Goal: Transaction & Acquisition: Purchase product/service

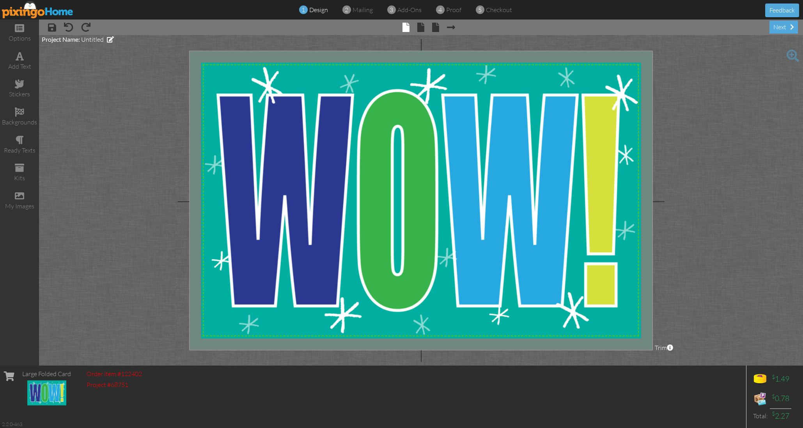
click at [52, 8] on img at bounding box center [38, 10] width 72 height 18
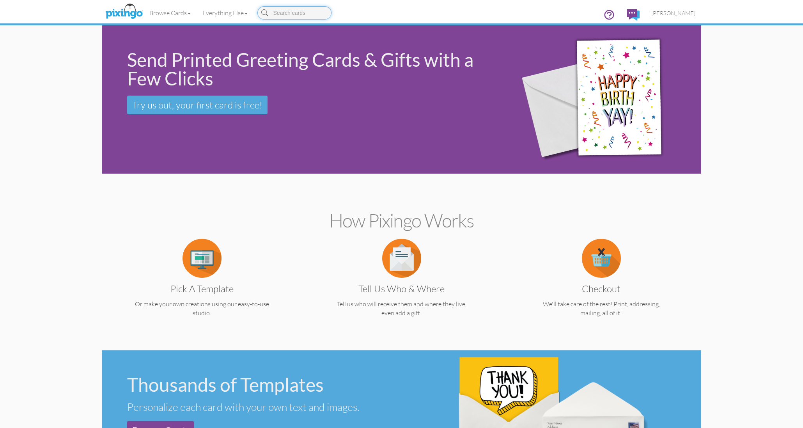
click at [288, 11] on input at bounding box center [295, 12] width 74 height 13
type input "PEACE"
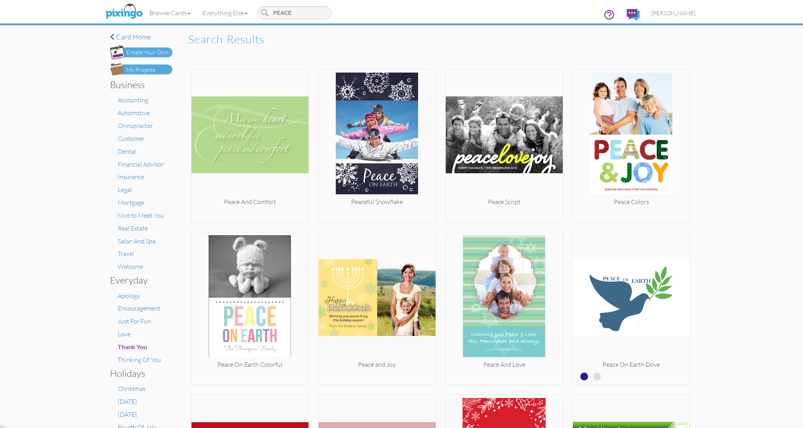
drag, startPoint x: 298, startPoint y: 12, endPoint x: 265, endPoint y: 11, distance: 33.2
click at [265, 11] on div "PEACE" at bounding box center [295, 12] width 74 height 13
type input "HIPPIE"
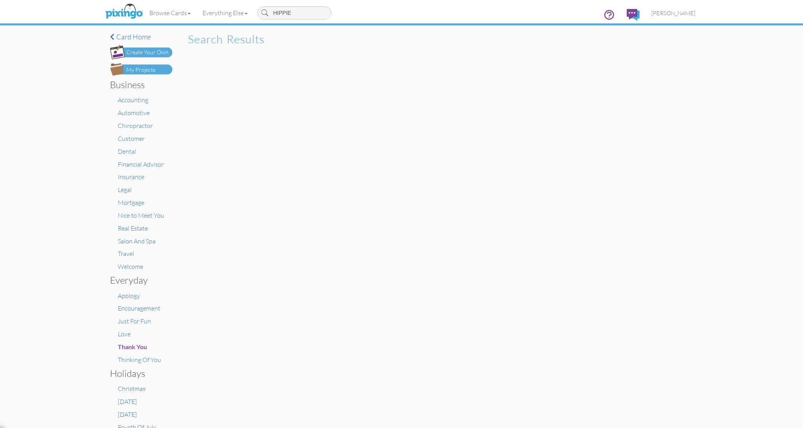
drag, startPoint x: 297, startPoint y: 12, endPoint x: 258, endPoint y: 10, distance: 39.0
click at [258, 10] on div "HIPPIE" at bounding box center [295, 13] width 82 height 20
type input "Hippie"
drag, startPoint x: 295, startPoint y: 11, endPoint x: 263, endPoint y: 9, distance: 32.5
click at [263, 9] on input "Hippie" at bounding box center [295, 12] width 74 height 13
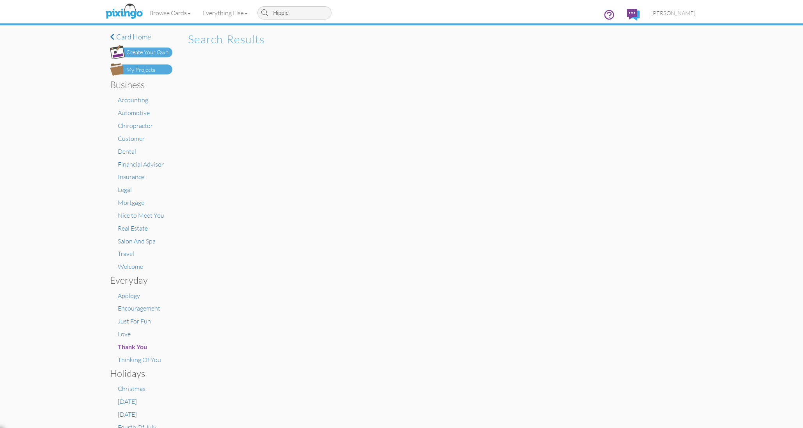
click at [140, 50] on div "Create Your Own" at bounding box center [147, 52] width 42 height 8
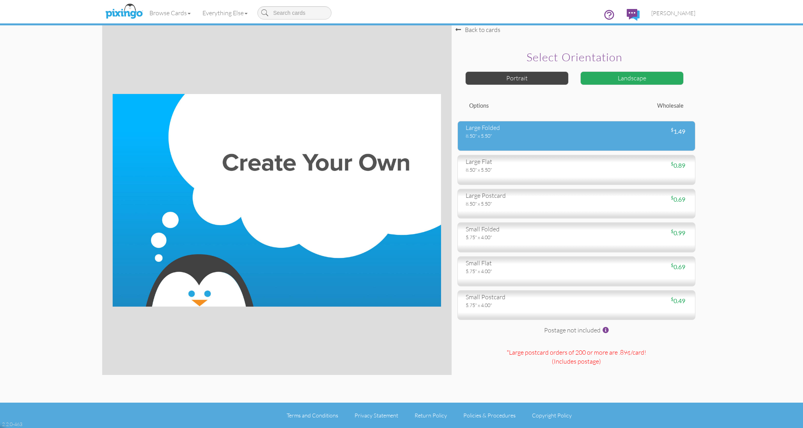
click at [541, 142] on div "large folded 8.50" x 5.50" $ 1.49" at bounding box center [577, 136] width 238 height 30
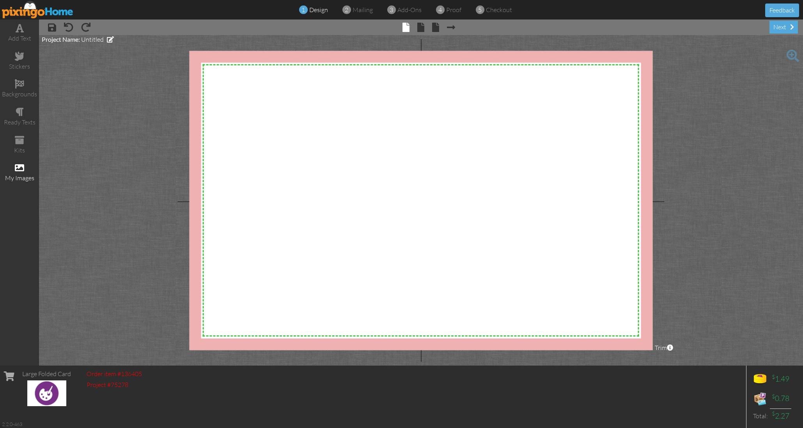
click at [21, 163] on span at bounding box center [19, 167] width 9 height 9
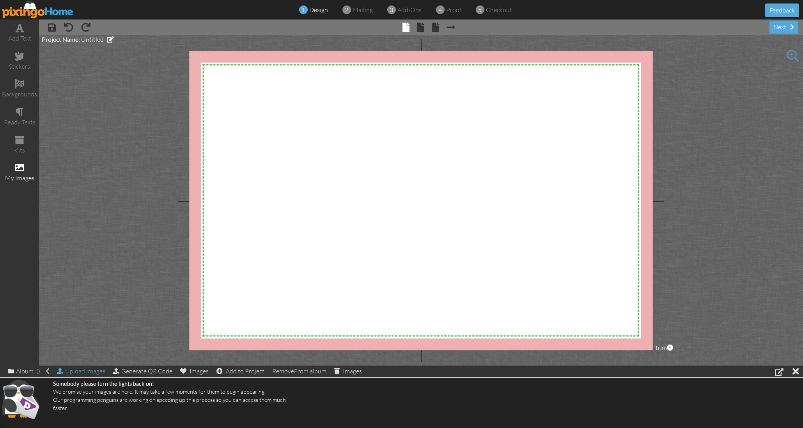
click at [94, 372] on div "Upload Images" at bounding box center [81, 371] width 48 height 11
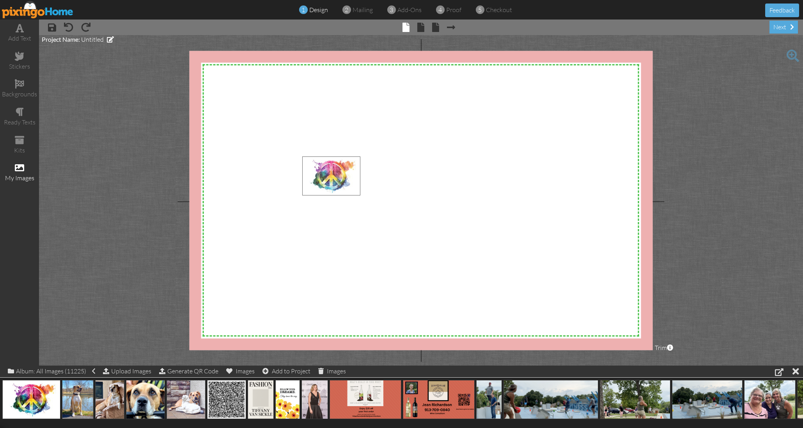
drag, startPoint x: 40, startPoint y: 396, endPoint x: 340, endPoint y: 173, distance: 373.9
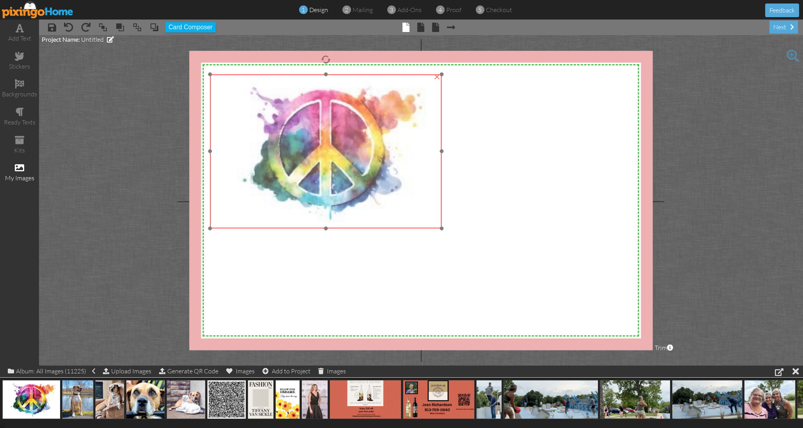
drag, startPoint x: 390, startPoint y: 193, endPoint x: 303, endPoint y: 119, distance: 114.6
click at [297, 111] on img at bounding box center [326, 151] width 232 height 155
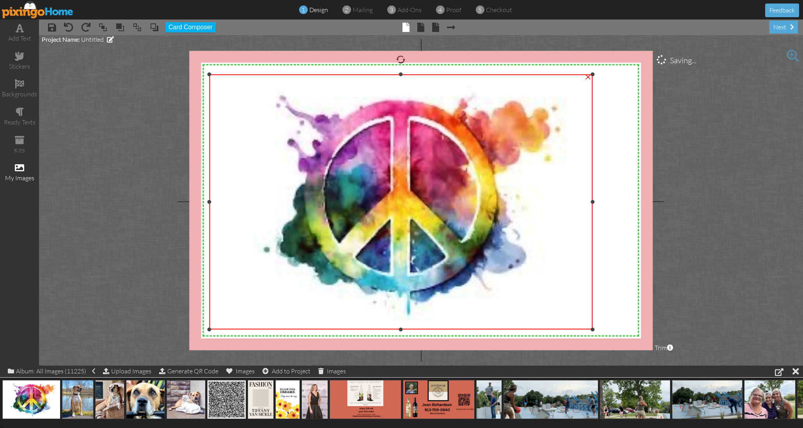
drag, startPoint x: 440, startPoint y: 228, endPoint x: 573, endPoint y: 326, distance: 164.6
click at [573, 329] on div "×" at bounding box center [401, 202] width 384 height 256
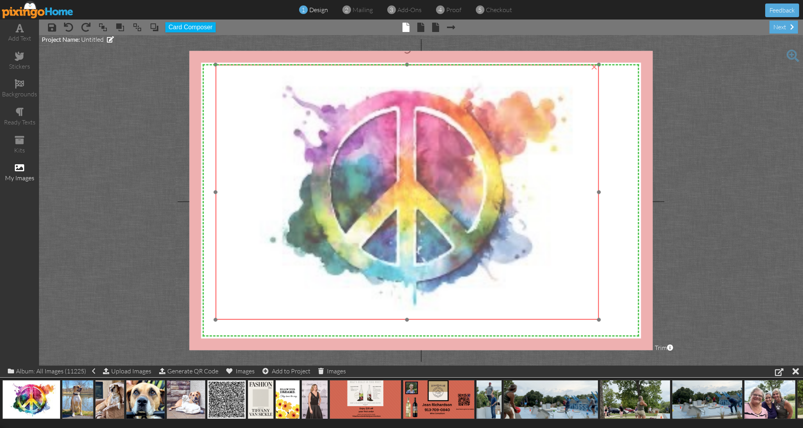
drag, startPoint x: 547, startPoint y: 238, endPoint x: 552, endPoint y: 229, distance: 11.0
click at [552, 229] on img at bounding box center [407, 192] width 384 height 256
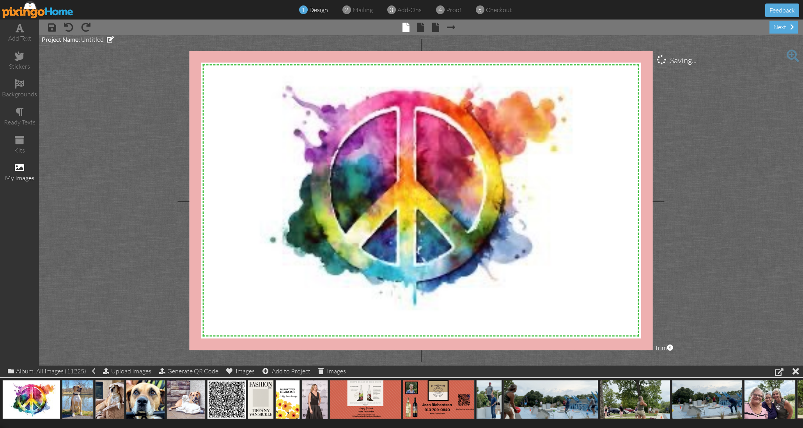
click at [130, 211] on project-studio-wrapper "X X X X X X X X X X X X X X X X X X X X X X X X X X X X X X X X X X X X X X X X…" at bounding box center [421, 200] width 764 height 330
click at [24, 114] on div "ready texts" at bounding box center [19, 116] width 39 height 27
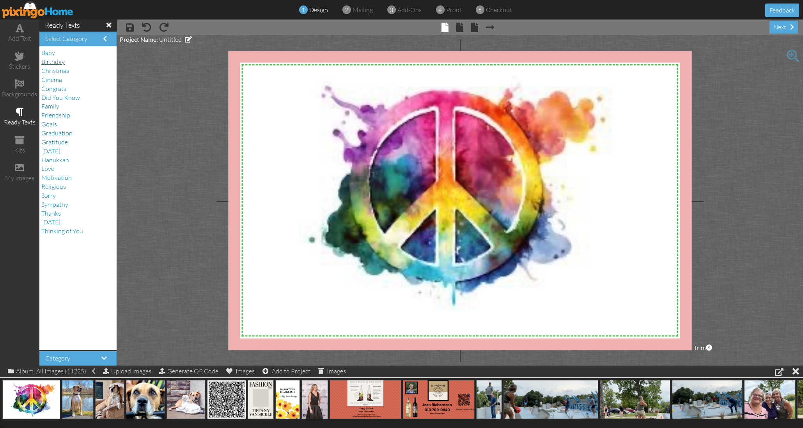
click at [54, 62] on span "Birthday" at bounding box center [52, 62] width 23 height 8
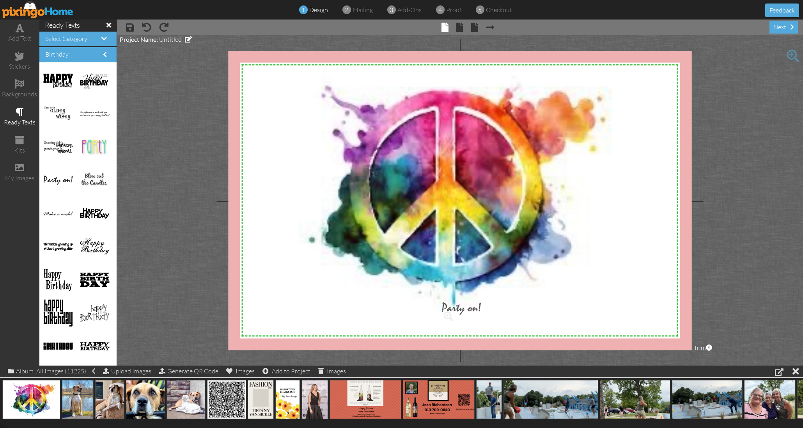
drag, startPoint x: 50, startPoint y: 177, endPoint x: 448, endPoint y: 305, distance: 418.3
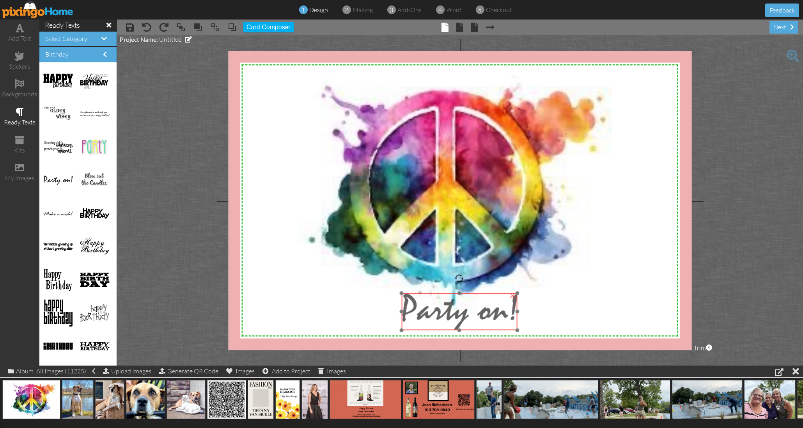
drag, startPoint x: 471, startPoint y: 309, endPoint x: 431, endPoint y: 308, distance: 40.2
click at [431, 308] on img at bounding box center [459, 311] width 116 height 37
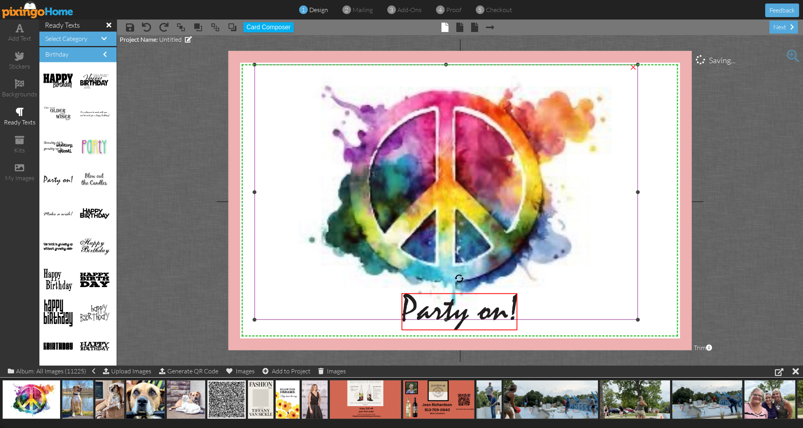
click at [351, 292] on img at bounding box center [446, 192] width 384 height 256
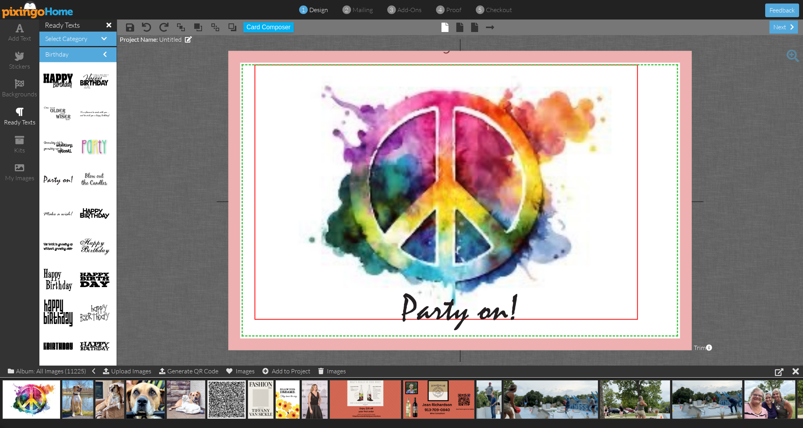
click at [212, 246] on project-studio-wrapper "X X X X X X X X X X X X X X X X X X X X X X X X X X X X X X X X X X X X X X X X…" at bounding box center [460, 200] width 686 height 330
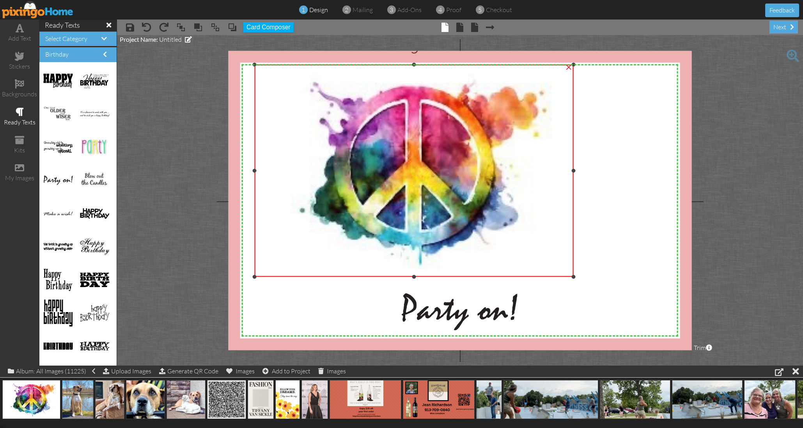
drag, startPoint x: 638, startPoint y: 318, endPoint x: 581, endPoint y: 270, distance: 74.7
click at [589, 275] on div "X X X X X X X X X X X X X X X X X X X X X X X X X X X X X X X X X X X X X X X X…" at bounding box center [460, 200] width 464 height 299
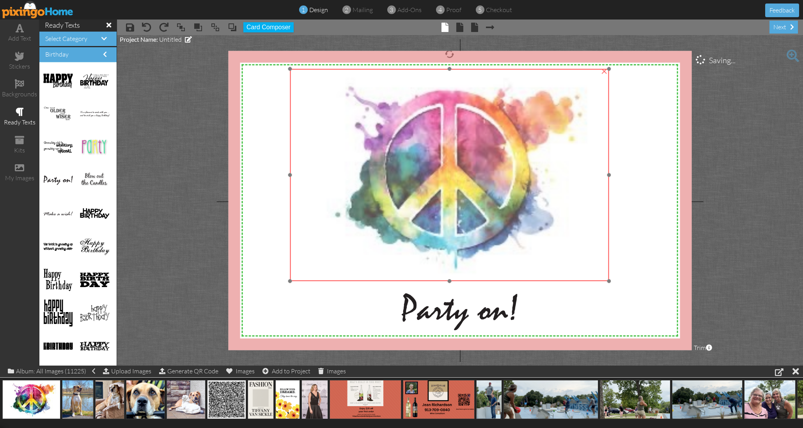
drag, startPoint x: 569, startPoint y: 261, endPoint x: 593, endPoint y: 272, distance: 26.2
click at [605, 266] on img at bounding box center [449, 175] width 319 height 213
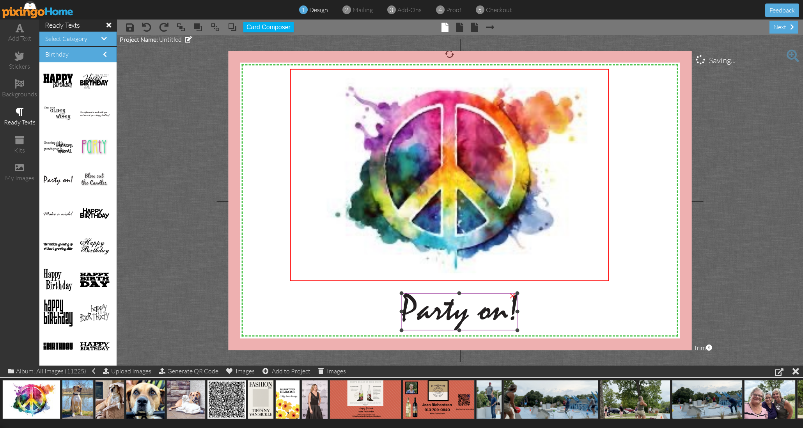
click at [501, 310] on img at bounding box center [459, 311] width 116 height 37
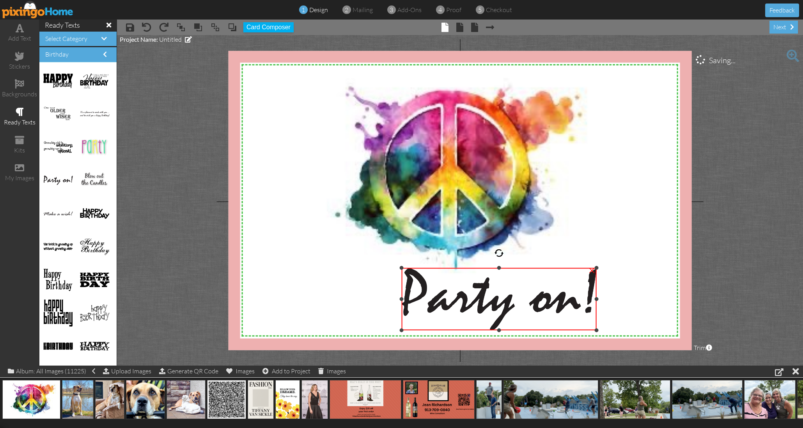
drag, startPoint x: 516, startPoint y: 294, endPoint x: 535, endPoint y: 292, distance: 18.8
click at [535, 268] on div "×" at bounding box center [498, 299] width 195 height 62
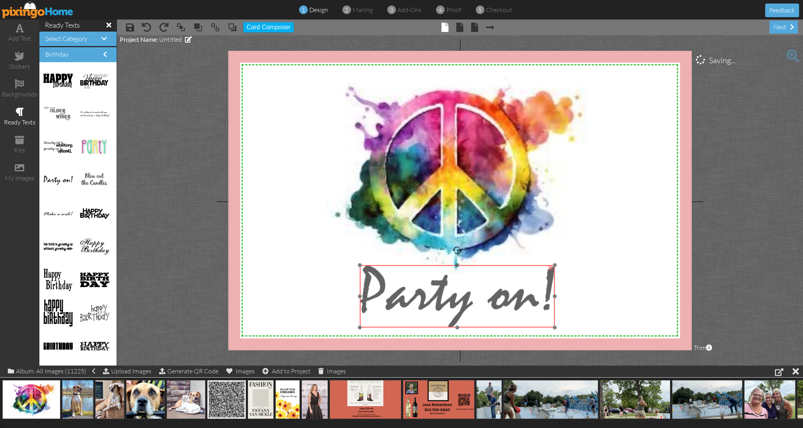
drag, startPoint x: 535, startPoint y: 297, endPoint x: 494, endPoint y: 294, distance: 40.7
click at [493, 294] on img at bounding box center [457, 296] width 195 height 62
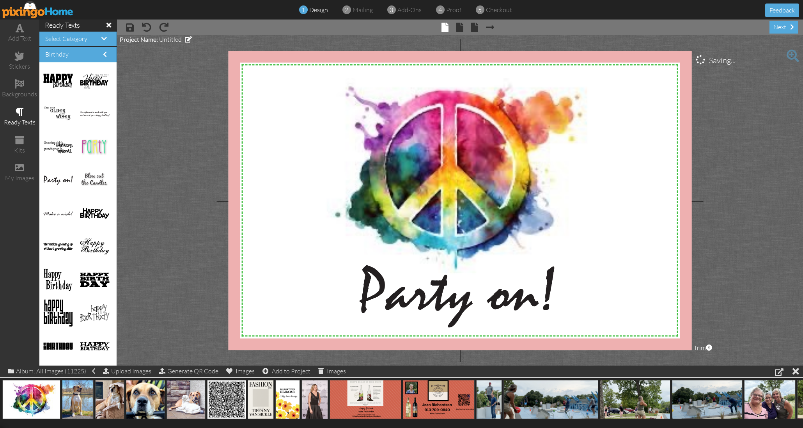
click at [753, 263] on project-studio-wrapper "X X X X X X X X X X X X X X X X X X X X X X X X X X X X X X X X X X X X X X X X…" at bounding box center [460, 200] width 686 height 330
click at [460, 30] on span at bounding box center [459, 27] width 7 height 9
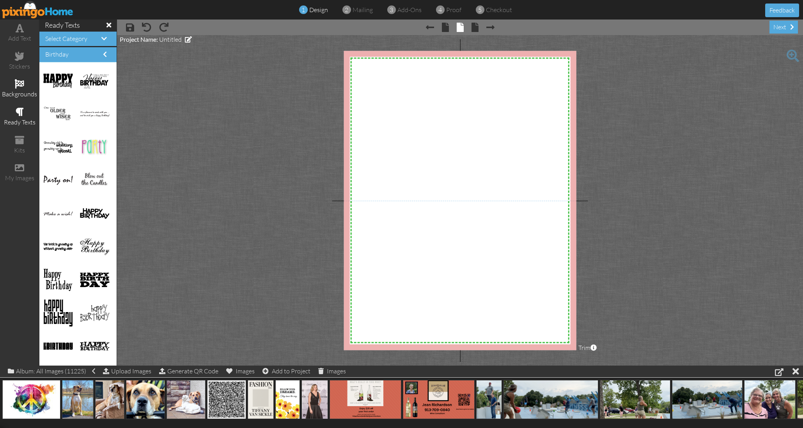
click at [19, 81] on span at bounding box center [19, 83] width 9 height 9
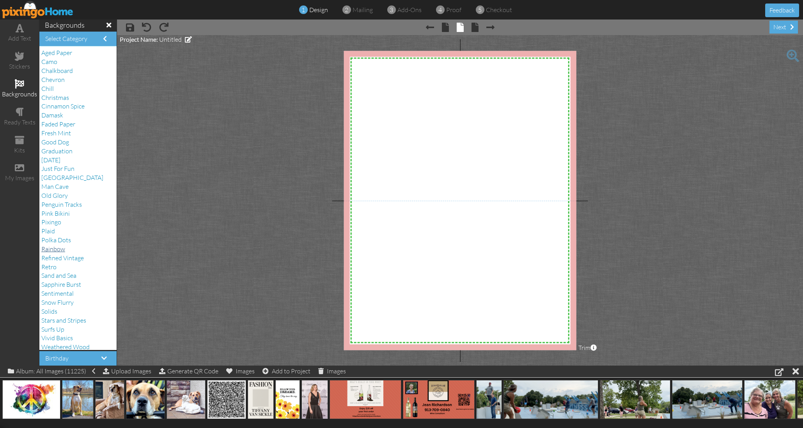
click at [59, 245] on span "Rainbow" at bounding box center [53, 249] width 24 height 8
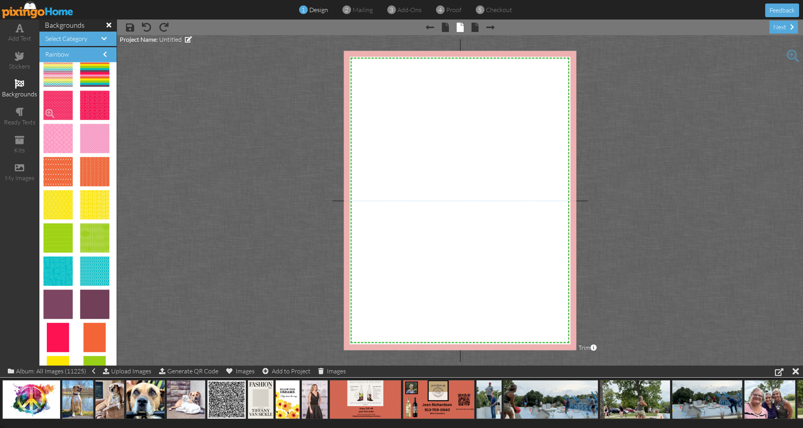
scroll to position [141, 0]
drag, startPoint x: 96, startPoint y: 200, endPoint x: 451, endPoint y: 194, distance: 355.5
drag, startPoint x: 484, startPoint y: 229, endPoint x: 373, endPoint y: 75, distance: 189.4
click at [370, 71] on img at bounding box center [349, 54] width 58 height 58
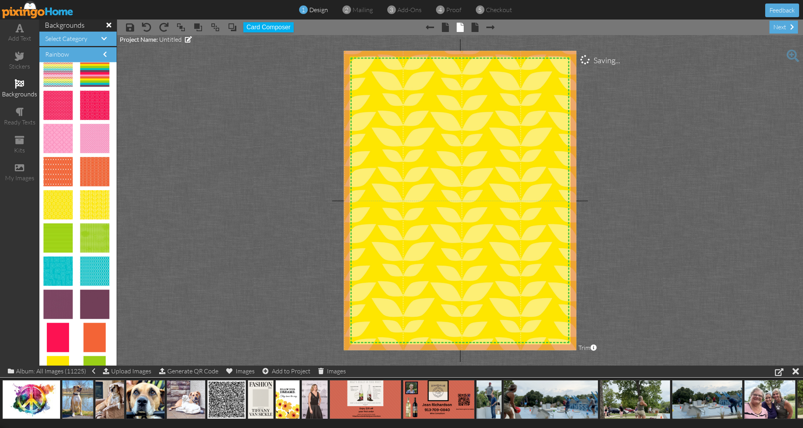
drag, startPoint x: 377, startPoint y: 82, endPoint x: 590, endPoint y: 426, distance: 404.0
click at [590, 366] on div "add text stickers backgrounds ready texts kits my images backgrounds Select Cat…" at bounding box center [401, 193] width 803 height 346
click at [16, 110] on span at bounding box center [20, 111] width 8 height 9
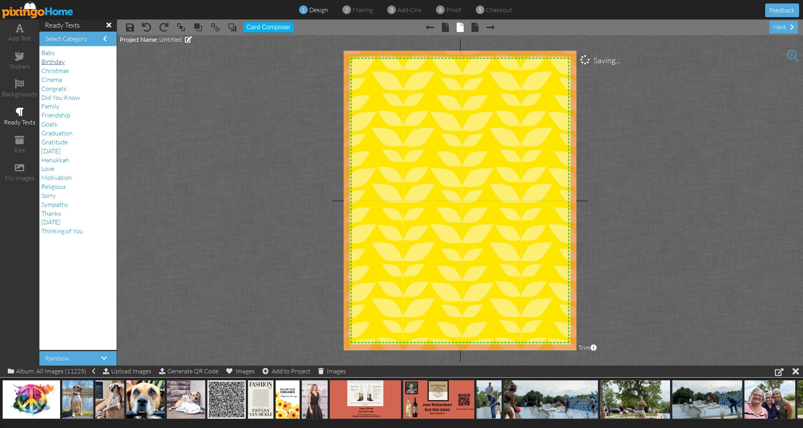
click at [59, 60] on span "Birthday" at bounding box center [52, 62] width 23 height 8
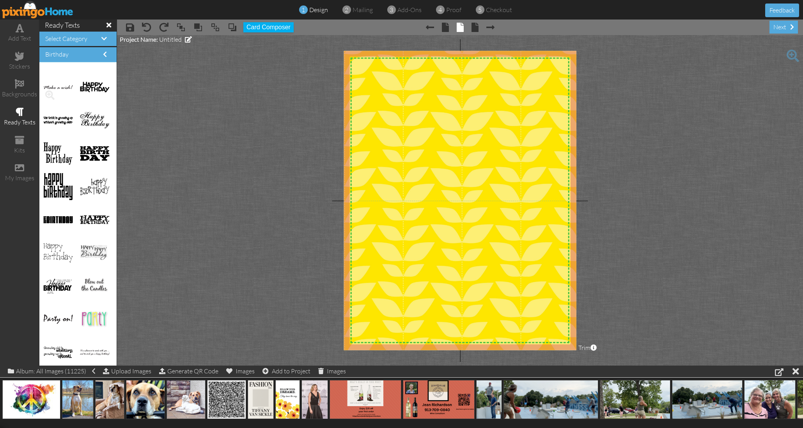
scroll to position [128, 0]
click at [90, 249] on img at bounding box center [94, 251] width 29 height 16
click at [60, 286] on img at bounding box center [57, 285] width 29 height 17
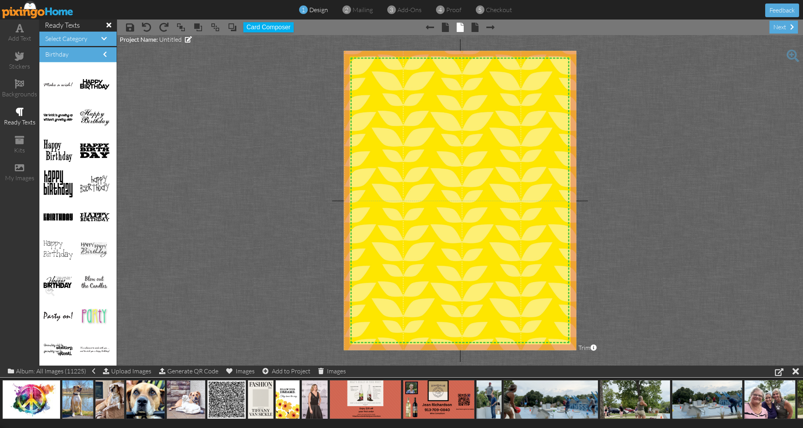
click at [60, 286] on img at bounding box center [57, 283] width 29 height 17
click at [50, 290] on span at bounding box center [49, 290] width 13 height 13
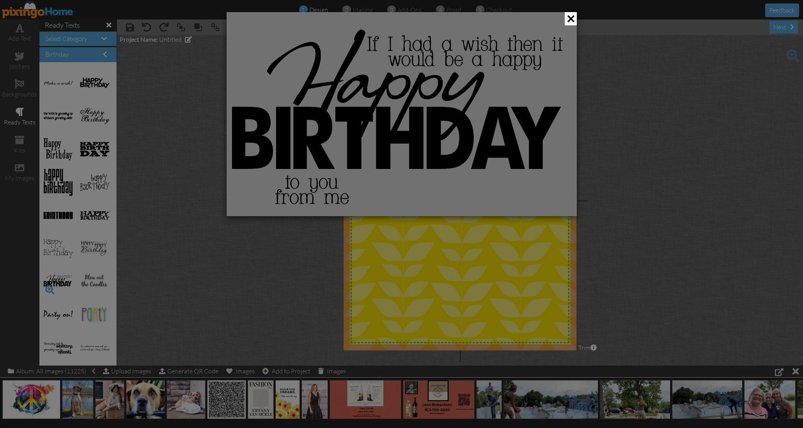
scroll to position [131, 0]
click at [50, 290] on div at bounding box center [401, 214] width 803 height 428
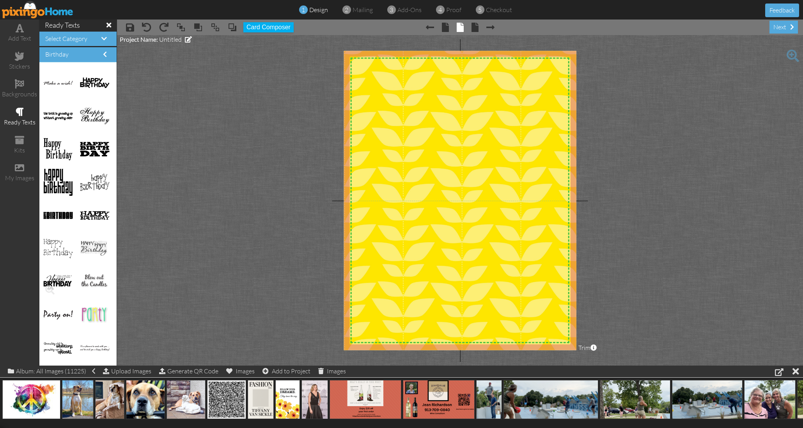
scroll to position [129, 0]
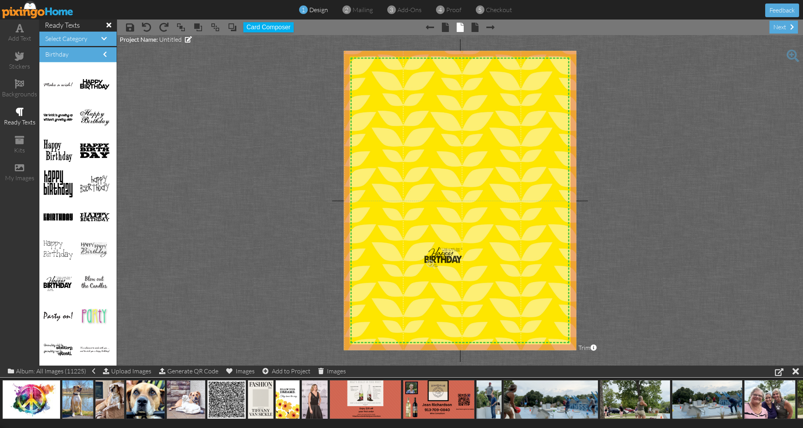
drag, startPoint x: 57, startPoint y: 281, endPoint x: 437, endPoint y: 254, distance: 381.7
drag, startPoint x: 457, startPoint y: 258, endPoint x: 432, endPoint y: 251, distance: 25.7
click at [432, 251] on img at bounding box center [436, 254] width 58 height 33
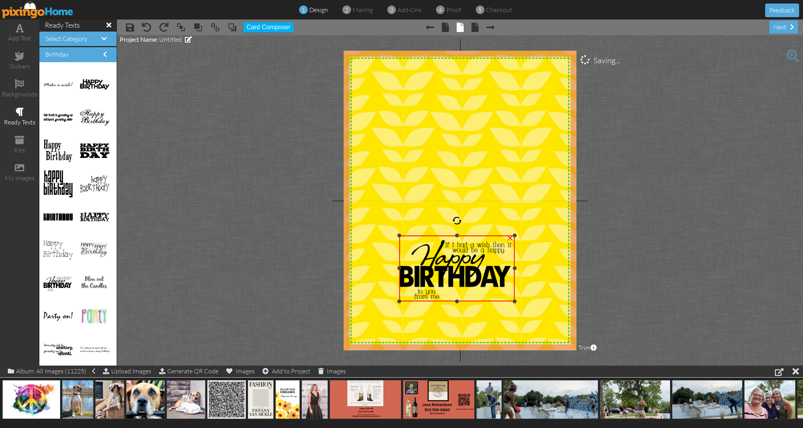
drag, startPoint x: 458, startPoint y: 268, endPoint x: 524, endPoint y: 300, distance: 72.6
click at [525, 301] on div "X X X X X X X X X X X X X X X X X X X X X X X X X X X X X X X X X X X X X X X X…" at bounding box center [460, 200] width 233 height 299
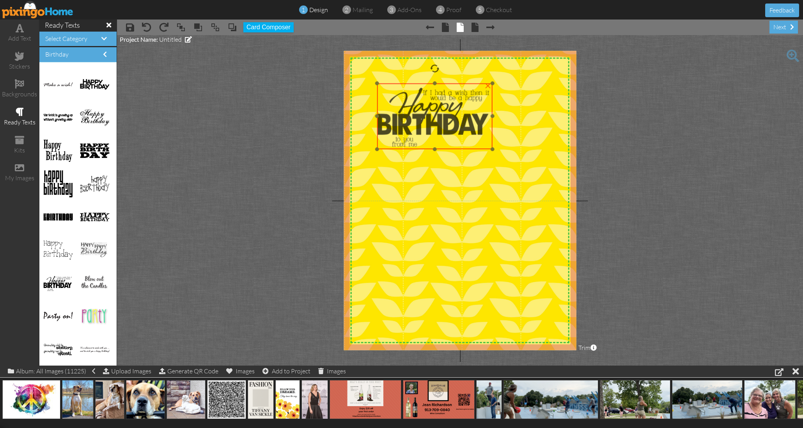
drag, startPoint x: 479, startPoint y: 279, endPoint x: 463, endPoint y: 131, distance: 148.8
click at [456, 126] on img at bounding box center [434, 116] width 115 height 66
click at [493, 147] on img at bounding box center [435, 117] width 115 height 66
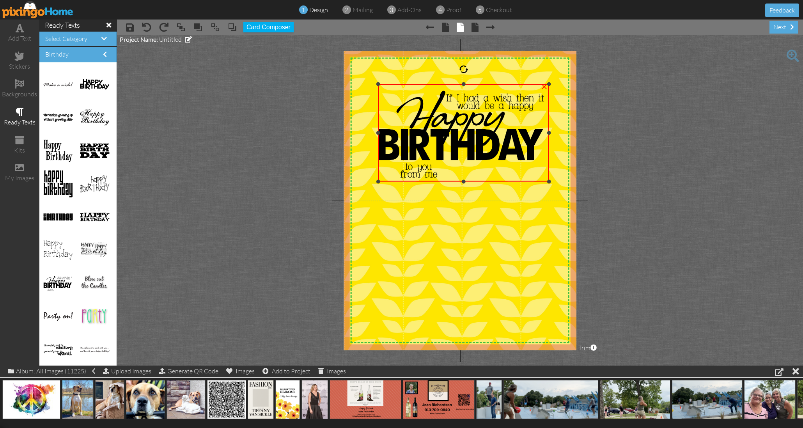
drag, startPoint x: 493, startPoint y: 149, endPoint x: 519, endPoint y: 180, distance: 40.7
click at [521, 181] on div "×" at bounding box center [463, 133] width 171 height 98
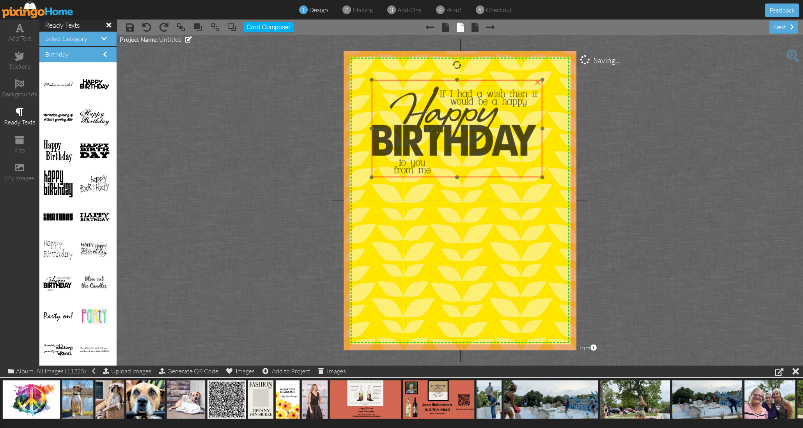
drag, startPoint x: 503, startPoint y: 166, endPoint x: 474, endPoint y: 156, distance: 30.0
click at [495, 162] on img at bounding box center [457, 129] width 171 height 98
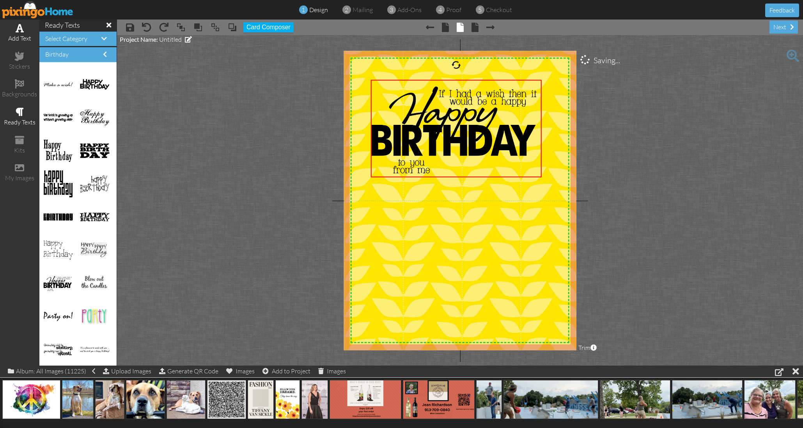
click at [22, 39] on div "add text" at bounding box center [19, 38] width 39 height 9
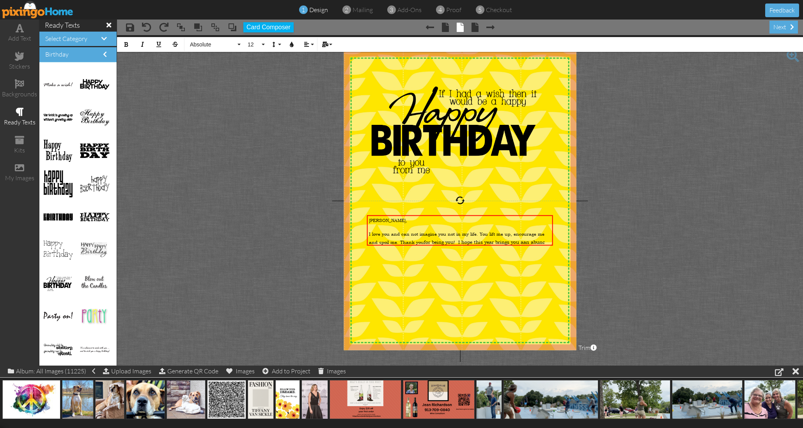
scroll to position [0, 0]
drag, startPoint x: 299, startPoint y: 149, endPoint x: 344, endPoint y: 193, distance: 62.6
click at [300, 150] on project-studio-wrapper "X X X X X X X X X X X X X X X X X X X X X X X X X X X X X X X X X X X X X X X X…" at bounding box center [460, 200] width 686 height 330
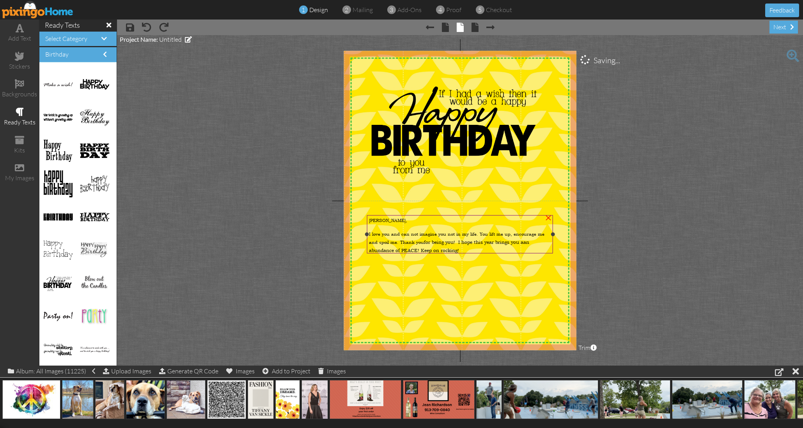
click at [462, 245] on div "I love you and can not imagine you not in my life. You lift me up, encourage me…" at bounding box center [460, 241] width 183 height 25
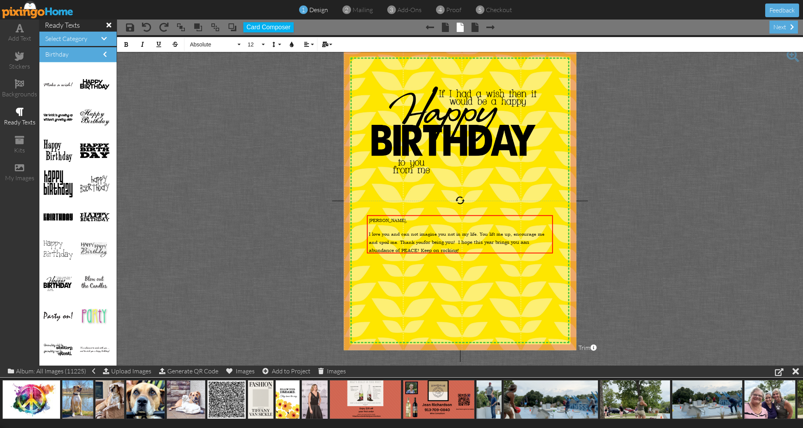
drag, startPoint x: 453, startPoint y: 247, endPoint x: 352, endPoint y: 208, distance: 109.0
click at [353, 209] on div "X X X X X X X X X X X X X X X X X X X X X X X X X X X X X X X X X X X X X X X X…" at bounding box center [460, 200] width 233 height 299
click at [208, 46] on span "Absolute" at bounding box center [212, 44] width 47 height 7
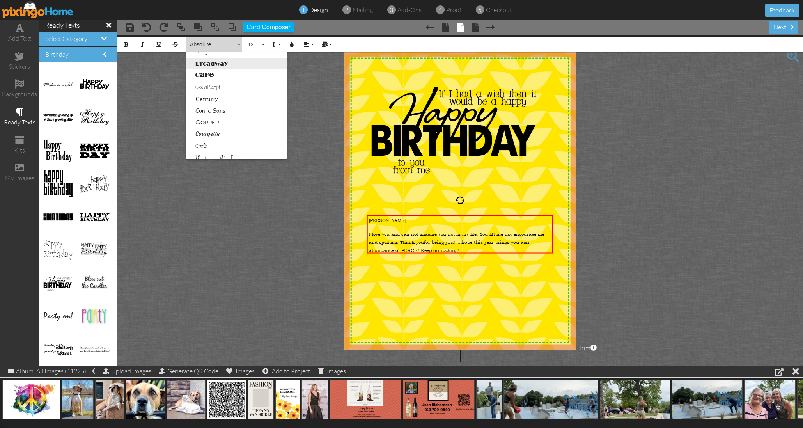
scroll to position [66, 0]
click at [206, 132] on link "Courgette" at bounding box center [236, 133] width 101 height 12
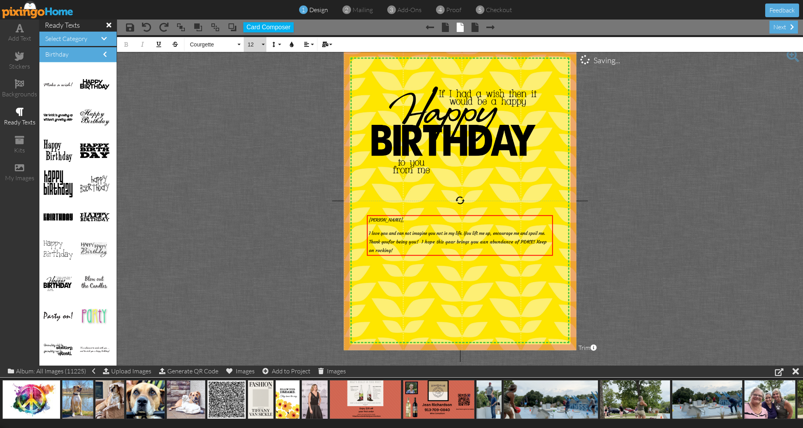
click at [263, 44] on button "12" at bounding box center [255, 44] width 23 height 15
click at [255, 148] on link "20" at bounding box center [256, 147] width 25 height 12
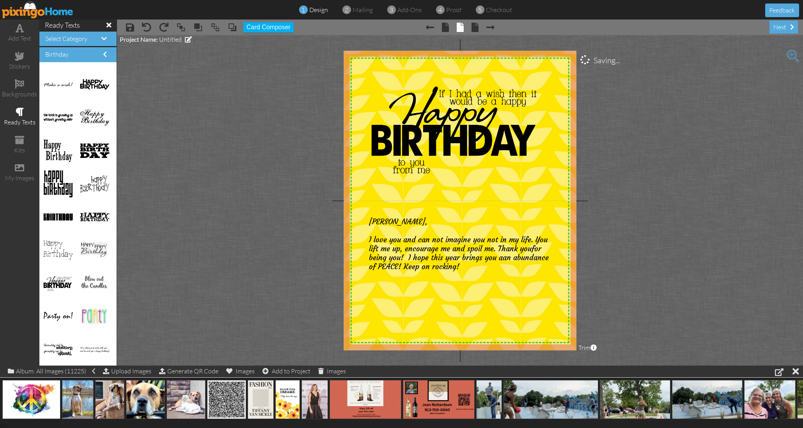
click at [208, 145] on project-studio-wrapper "X X X X X X X X X X X X X X X X X X X X X X X X X X X X X X X X X X X X X X X X…" at bounding box center [460, 200] width 686 height 330
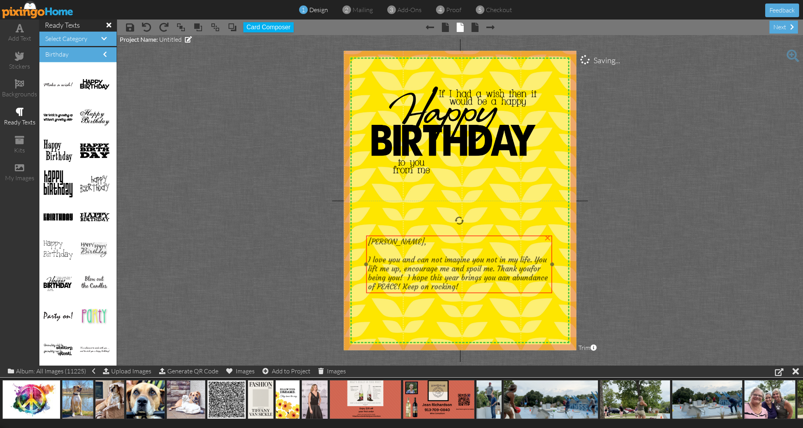
drag, startPoint x: 420, startPoint y: 250, endPoint x: 419, endPoint y: 270, distance: 20.3
click at [419, 270] on span "I love you and can not imagine you not in my life. You lift me up, encourage me…" at bounding box center [457, 265] width 179 height 18
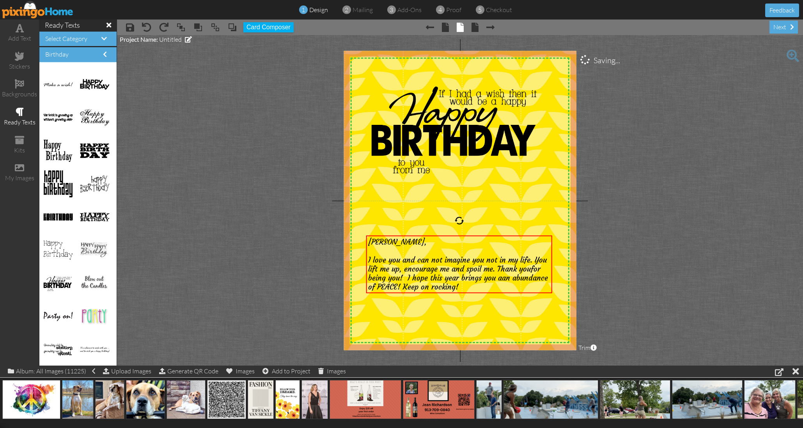
click at [277, 233] on project-studio-wrapper "X X X X X X X X X X X X X X X X X X X X X X X X X X X X X X X X X X X X X X X X…" at bounding box center [460, 200] width 686 height 330
click at [466, 288] on div "I love you and can not imagine you not in my life. You lift me up, encourage me…" at bounding box center [459, 274] width 183 height 36
click at [467, 288] on div "I love you and can not imagine you not in my life. You lift me up, encourage me…" at bounding box center [459, 274] width 183 height 36
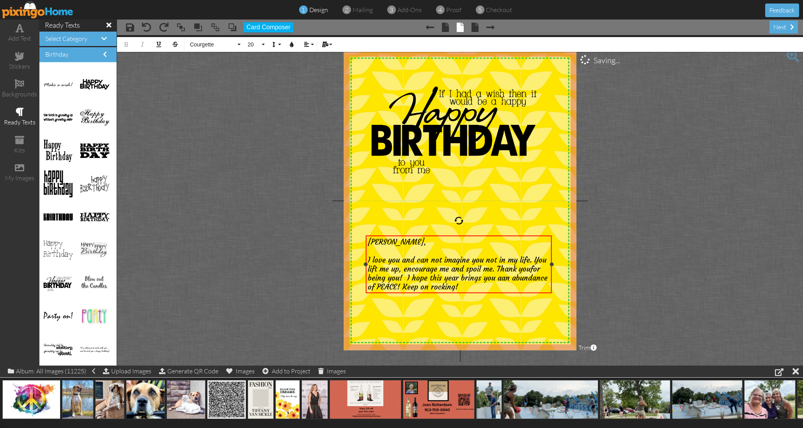
click at [467, 288] on div "I love you and can not imagine you not in my life. You lift me up, encourage me…" at bounding box center [459, 274] width 183 height 36
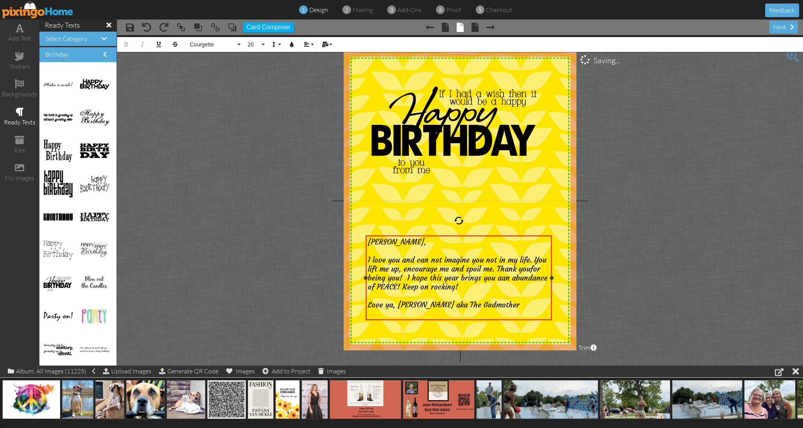
scroll to position [0, 0]
click at [433, 301] on span "Love ya, [PERSON_NAME] aka The Godmother" at bounding box center [444, 304] width 152 height 9
click at [249, 265] on project-studio-wrapper "X X X X X X X X X X X X X X X X X X X X X X X X X X X X X X X X X X X X X X X X…" at bounding box center [460, 200] width 686 height 330
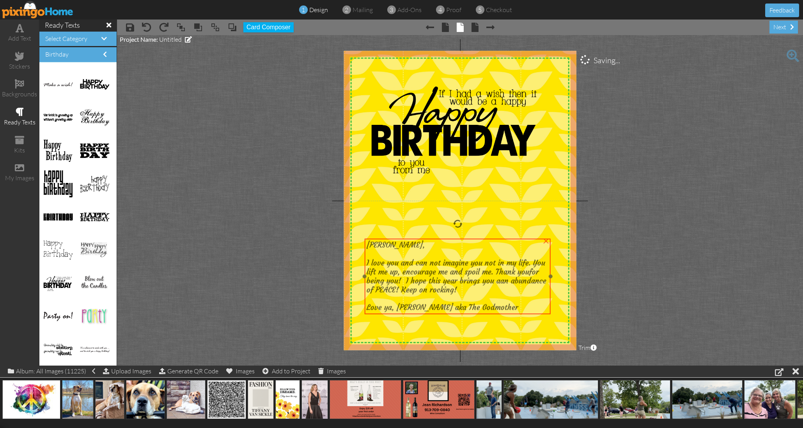
click at [453, 284] on span "for being you! I hope this year brings you aan abundance of PEACE! Keep on rock…" at bounding box center [457, 281] width 180 height 27
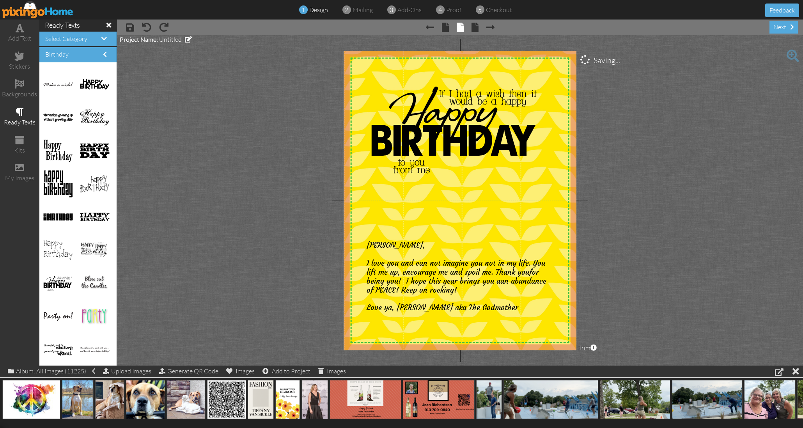
click at [282, 246] on project-studio-wrapper "X X X X X X X X X X X X X X X X X X X X X X X X X X X X X X X X X X X X X X X X…" at bounding box center [460, 200] width 686 height 330
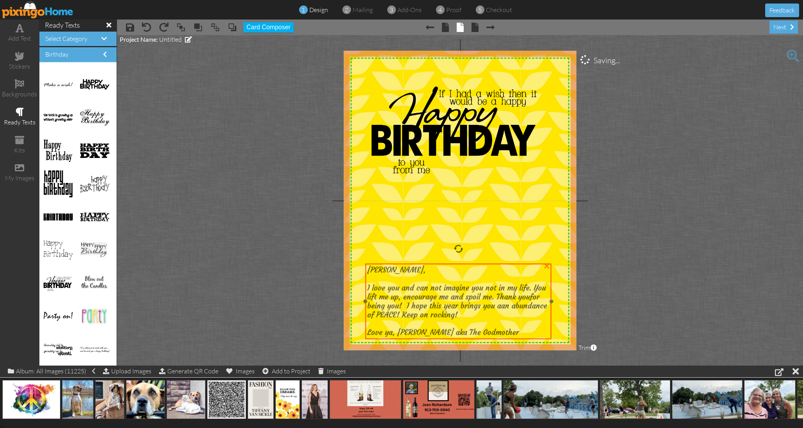
drag, startPoint x: 429, startPoint y: 286, endPoint x: 431, endPoint y: 310, distance: 24.3
click at [431, 310] on span "for being you! I hope this year brings you aan abundance of PEACE! Keep on rock…" at bounding box center [458, 306] width 180 height 27
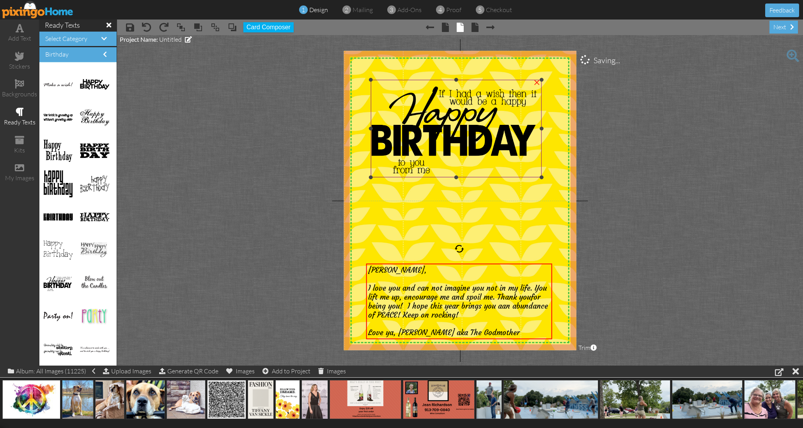
click at [446, 145] on img at bounding box center [456, 129] width 171 height 98
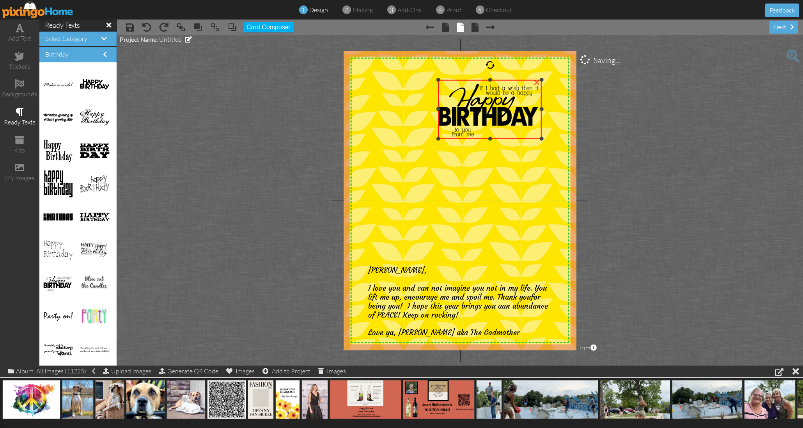
drag, startPoint x: 371, startPoint y: 177, endPoint x: 436, endPoint y: 132, distance: 78.8
click at [430, 135] on div "X X X X X X X X X X X X X X X X X X X X X X X X X X X X X X X X X X X X X X X X…" at bounding box center [460, 200] width 233 height 299
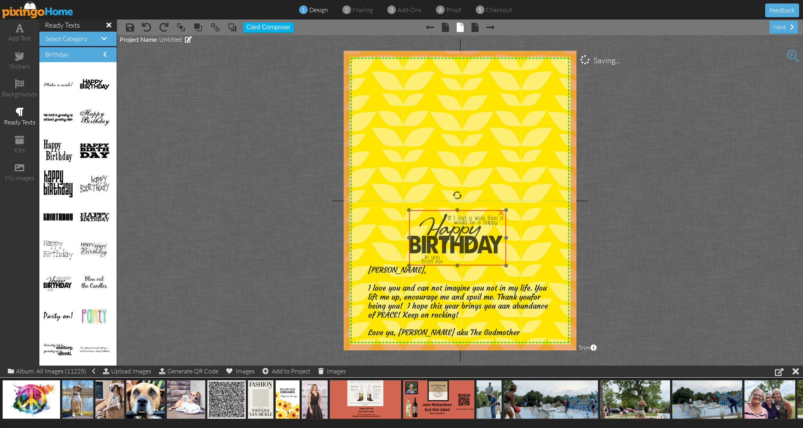
drag, startPoint x: 487, startPoint y: 115, endPoint x: 451, endPoint y: 244, distance: 133.7
click at [451, 246] on img at bounding box center [457, 237] width 97 height 55
click at [23, 163] on span at bounding box center [19, 167] width 9 height 9
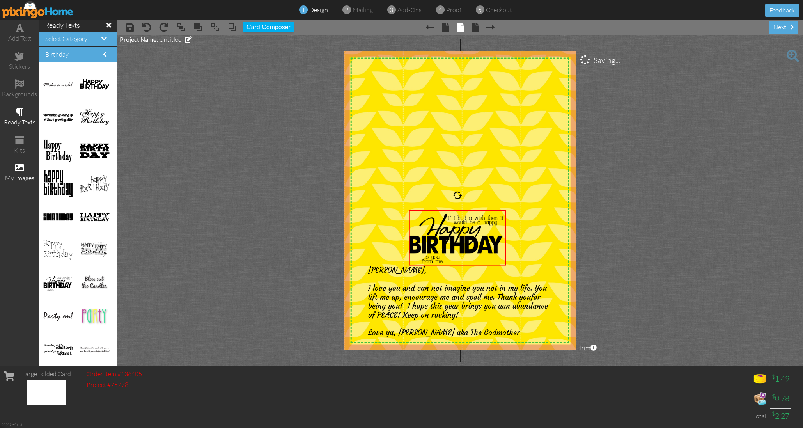
click at [20, 165] on span at bounding box center [19, 167] width 9 height 9
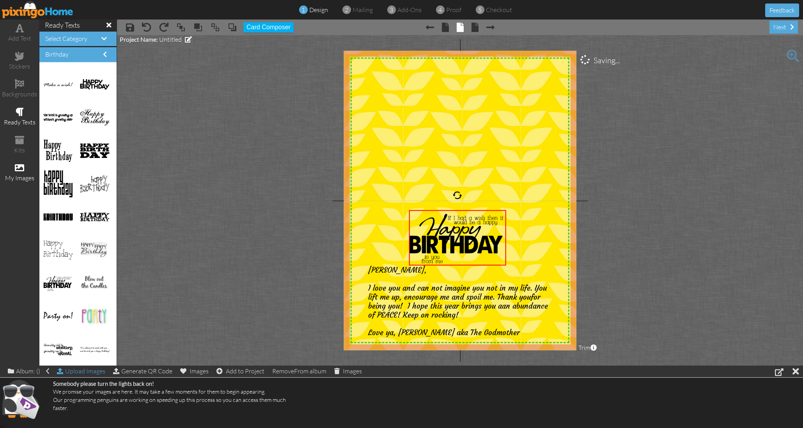
click at [90, 370] on div "Upload Images" at bounding box center [81, 371] width 48 height 11
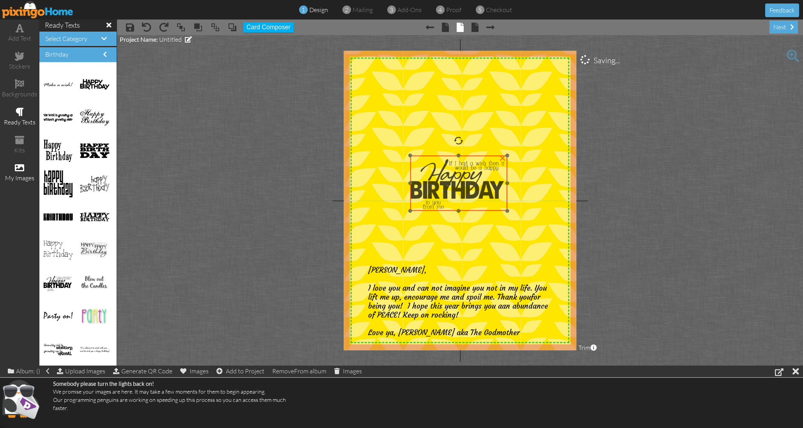
drag, startPoint x: 430, startPoint y: 230, endPoint x: 430, endPoint y: 178, distance: 52.3
click at [430, 178] on img at bounding box center [458, 182] width 97 height 55
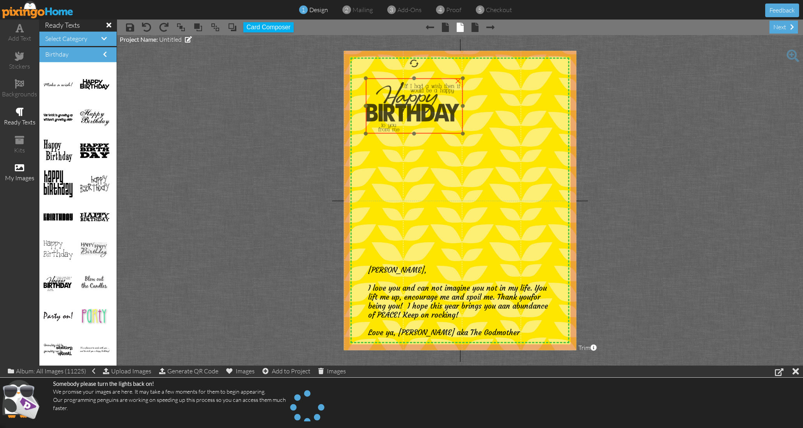
drag, startPoint x: 449, startPoint y: 177, endPoint x: 405, endPoint y: 100, distance: 88.3
click at [405, 99] on img at bounding box center [414, 105] width 97 height 55
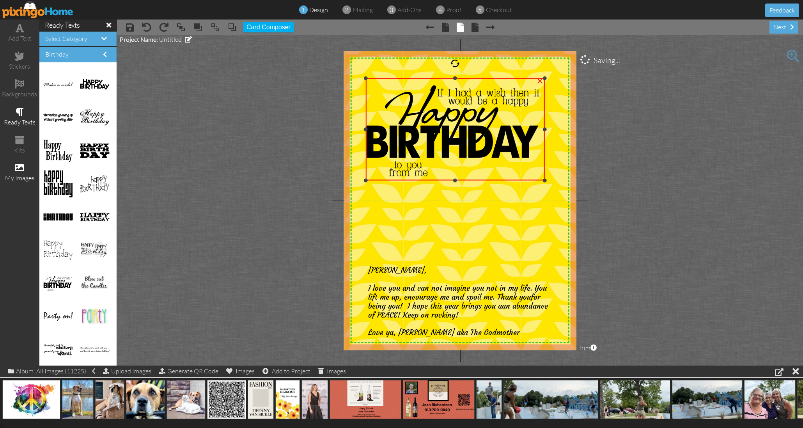
drag, startPoint x: 464, startPoint y: 133, endPoint x: 517, endPoint y: 180, distance: 71.3
click at [519, 179] on div "×" at bounding box center [455, 129] width 179 height 102
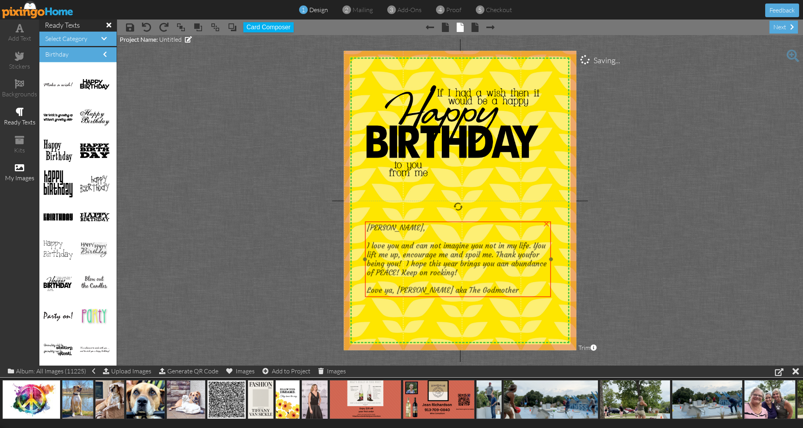
drag, startPoint x: 446, startPoint y: 300, endPoint x: 421, endPoint y: 253, distance: 53.8
click at [445, 258] on span "I love you and can not imagine you not in my life. You lift me up, encourage me…" at bounding box center [456, 251] width 179 height 18
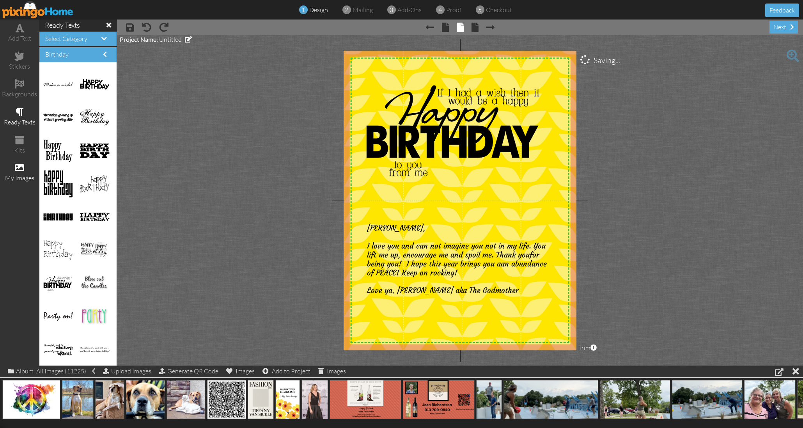
click at [266, 225] on project-studio-wrapper "X X X X X X X X X X X X X X X X X X X X X X X X X X X X X X X X X X X X X X X X…" at bounding box center [460, 200] width 686 height 330
click at [482, 288] on span "Love ya, [PERSON_NAME] aka The Godmother" at bounding box center [443, 290] width 152 height 9
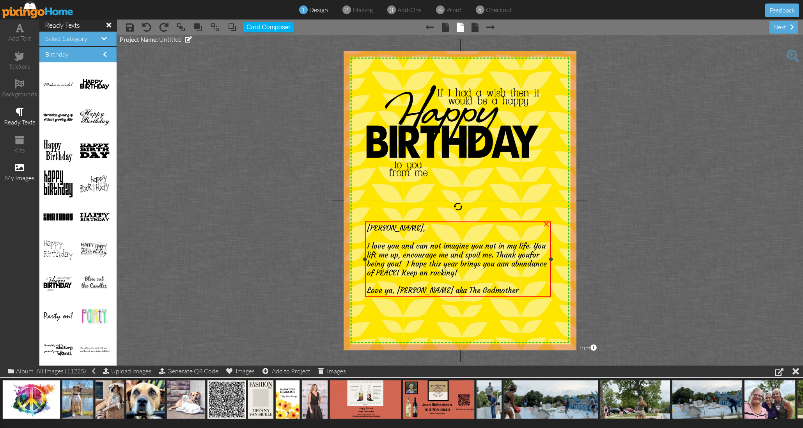
click at [482, 288] on span "Love ya, [PERSON_NAME] aka The Godmother" at bounding box center [443, 290] width 152 height 9
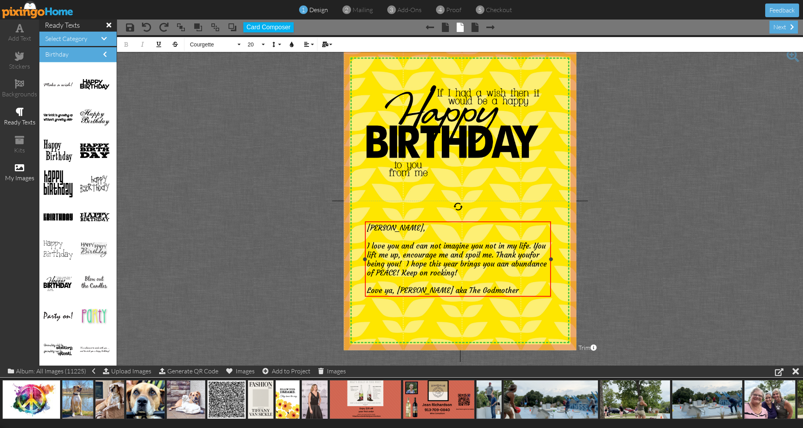
click at [519, 291] on span "Love ya, [PERSON_NAME] aka The Godmother" at bounding box center [443, 290] width 152 height 9
click at [519, 290] on span "Love ya, [PERSON_NAME] aka The Godmother" at bounding box center [443, 290] width 152 height 9
drag, startPoint x: 549, startPoint y: 290, endPoint x: 361, endPoint y: 225, distance: 199.9
click at [361, 223] on div "X X X X X X X X X X X X X X X X X X X X X X X X X X X X X X X X X X X X X X X X…" at bounding box center [460, 200] width 233 height 299
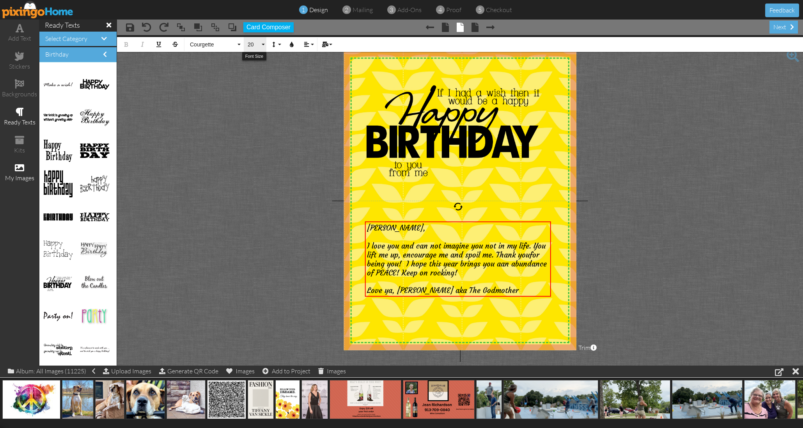
click at [264, 43] on button "20" at bounding box center [255, 44] width 23 height 15
click at [257, 93] on link "24" at bounding box center [256, 95] width 25 height 12
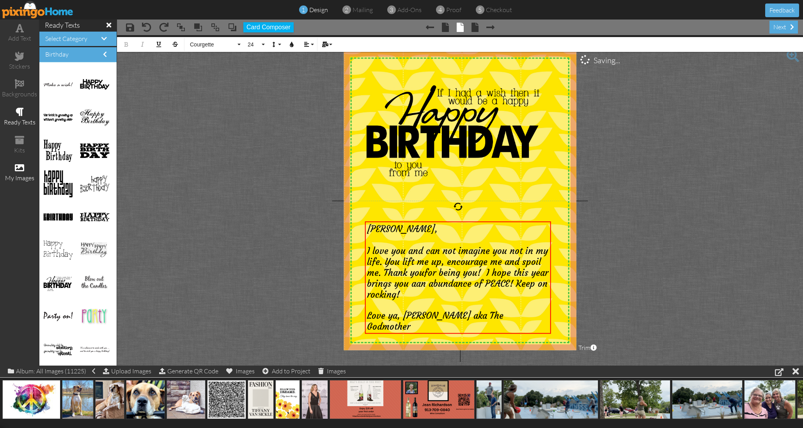
click at [208, 98] on project-studio-wrapper "X X X X X X X X X X X X X X X X X X X X X X X X X X X X X X X X X X X X X X X X…" at bounding box center [460, 200] width 686 height 330
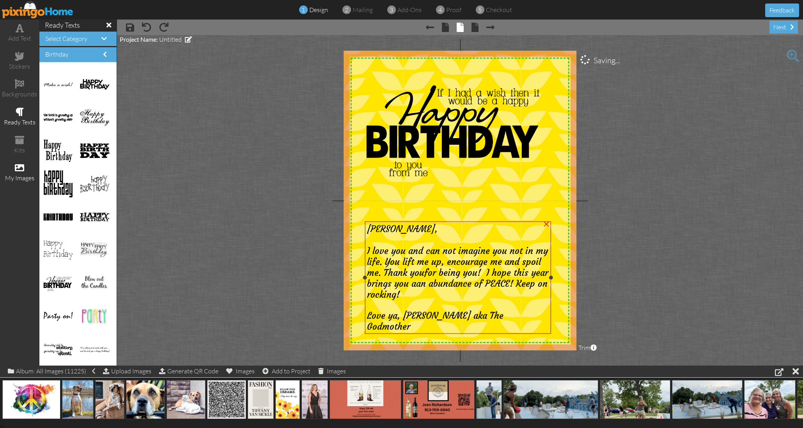
click at [424, 312] on span "Love ya, [PERSON_NAME] aka The Godmother" at bounding box center [435, 321] width 137 height 22
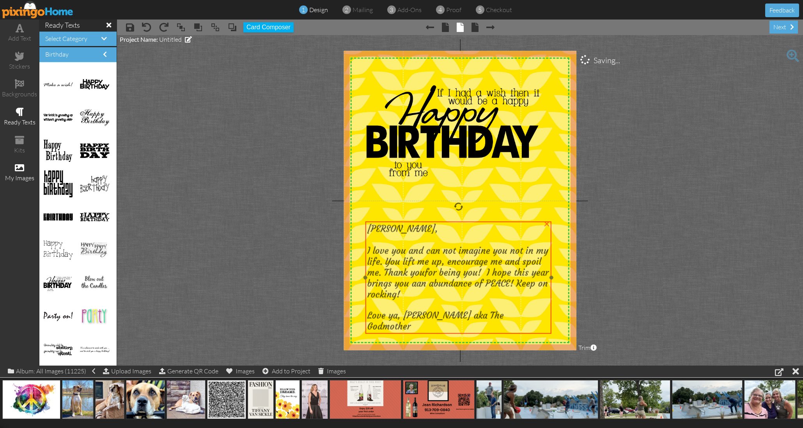
click at [424, 312] on span "Love ya, [PERSON_NAME] aka The Godmother" at bounding box center [436, 321] width 137 height 22
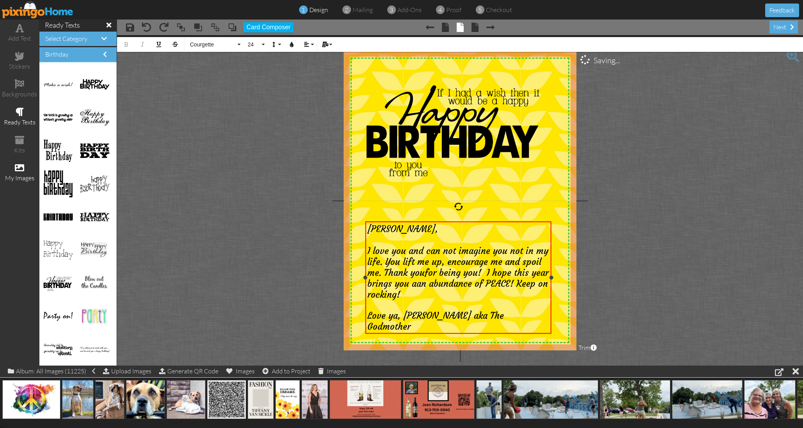
click at [432, 313] on span "Love ya, [PERSON_NAME] aka The Godmother" at bounding box center [436, 321] width 137 height 22
click at [282, 207] on project-studio-wrapper "X X X X X X X X X X X X X X X X X X X X X X X X X X X X X X X X X X X X X X X X…" at bounding box center [460, 200] width 686 height 330
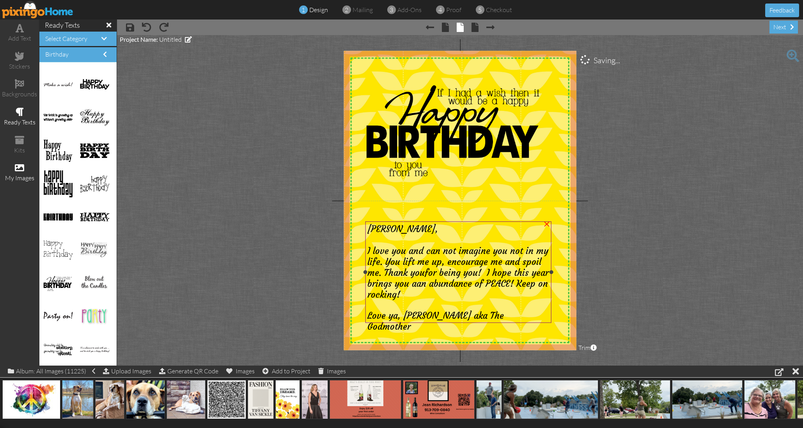
click at [469, 317] on span "Love ya, [PERSON_NAME] aka The Godmother" at bounding box center [436, 321] width 137 height 22
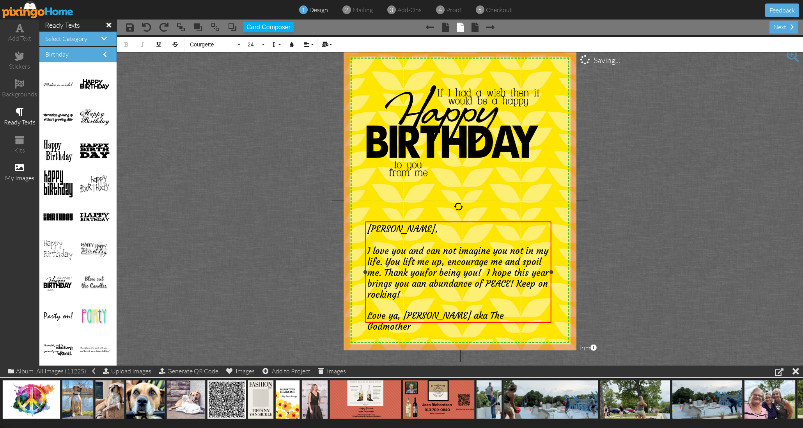
click at [472, 316] on span "Love ya, [PERSON_NAME] aka The Godmother" at bounding box center [436, 321] width 137 height 22
click at [407, 316] on span "Love ya, [PERSON_NAME]" at bounding box center [420, 315] width 104 height 11
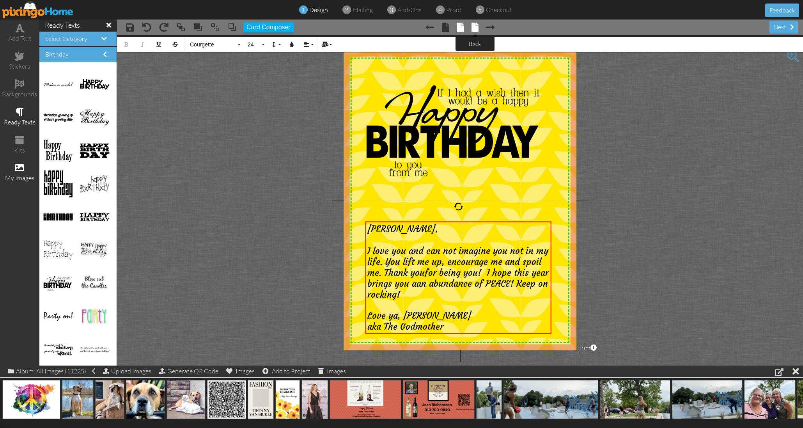
click at [476, 30] on span at bounding box center [475, 27] width 7 height 9
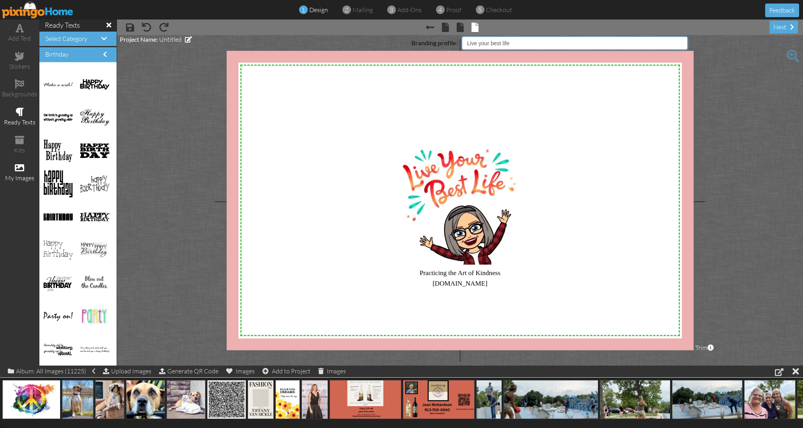
select select "object:2468"
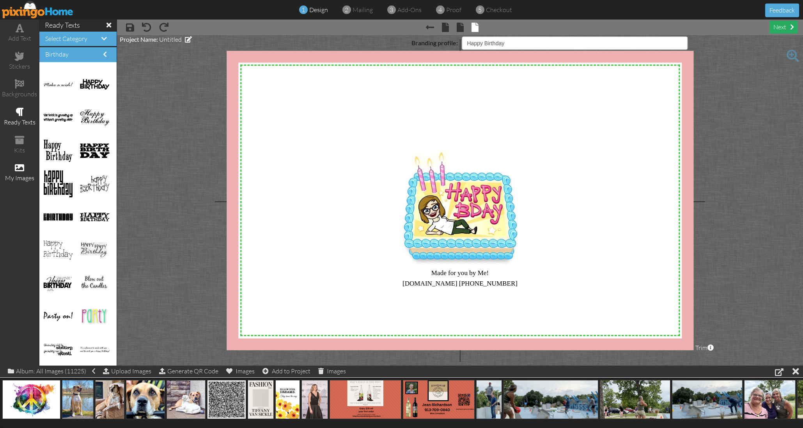
click at [780, 26] on div "next" at bounding box center [784, 27] width 28 height 13
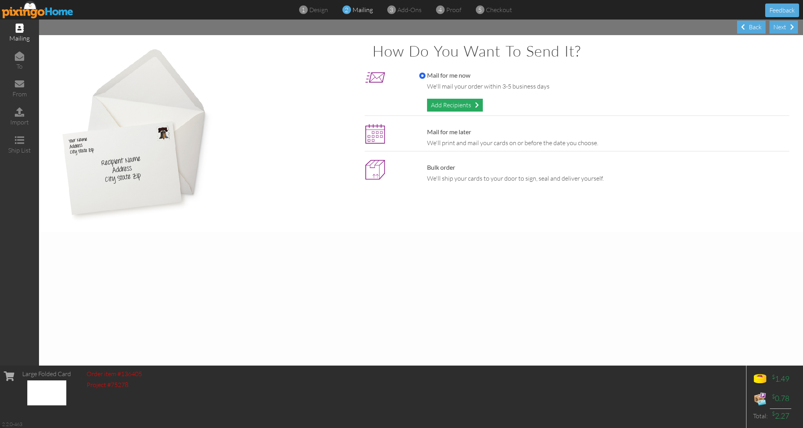
click at [468, 105] on div "Add Recipients" at bounding box center [455, 105] width 56 height 13
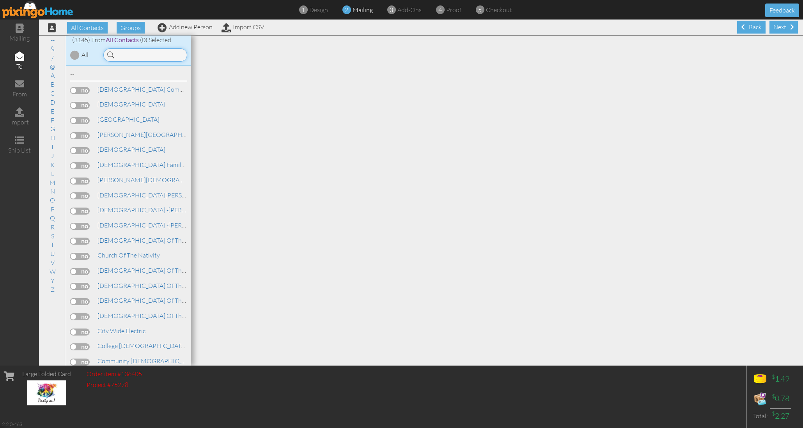
click at [129, 55] on input at bounding box center [145, 54] width 84 height 13
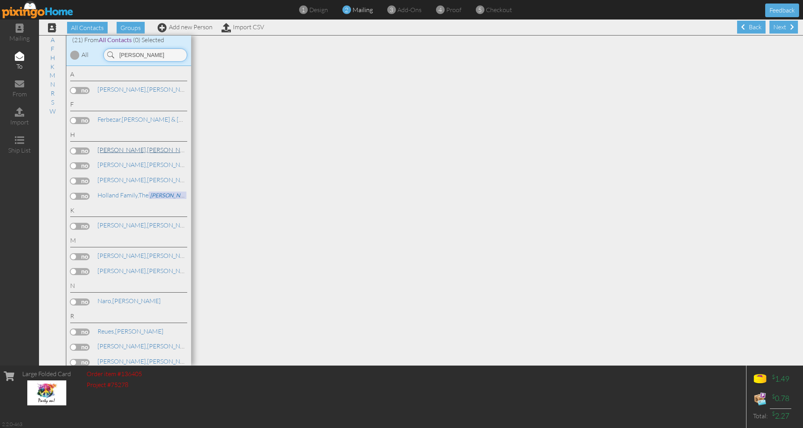
type input "[PERSON_NAME]"
click at [115, 146] on span "[PERSON_NAME]," at bounding box center [123, 150] width 50 height 8
click at [81, 147] on label at bounding box center [80, 150] width 20 height 7
click at [0, 0] on input "checkbox" at bounding box center [0, 0] width 0 height 0
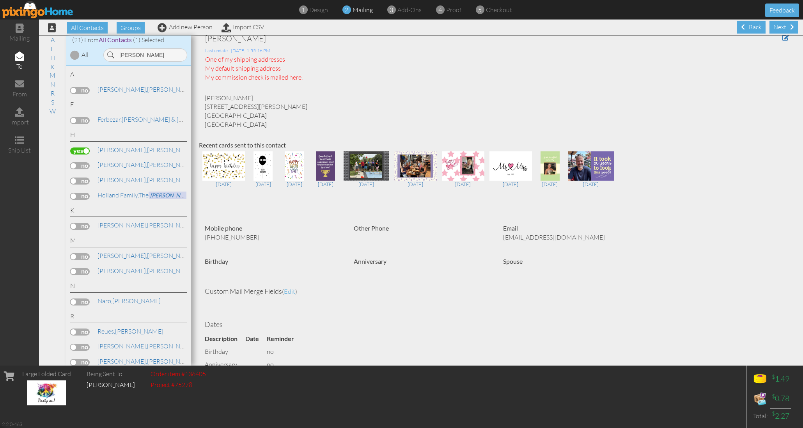
scroll to position [8, 0]
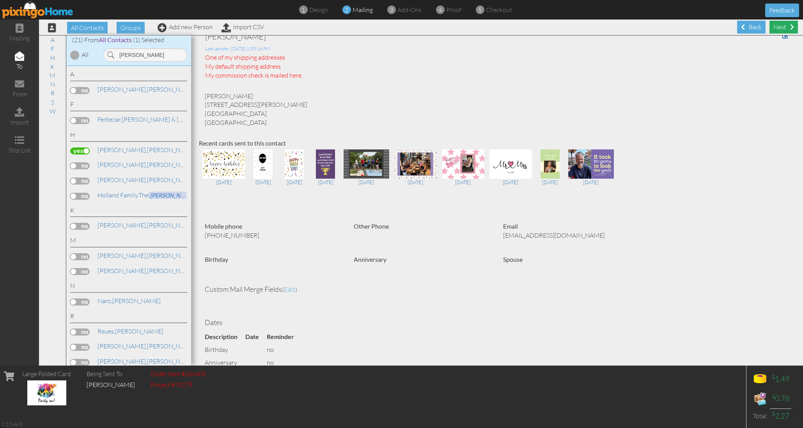
click at [777, 25] on div "Next" at bounding box center [784, 27] width 28 height 13
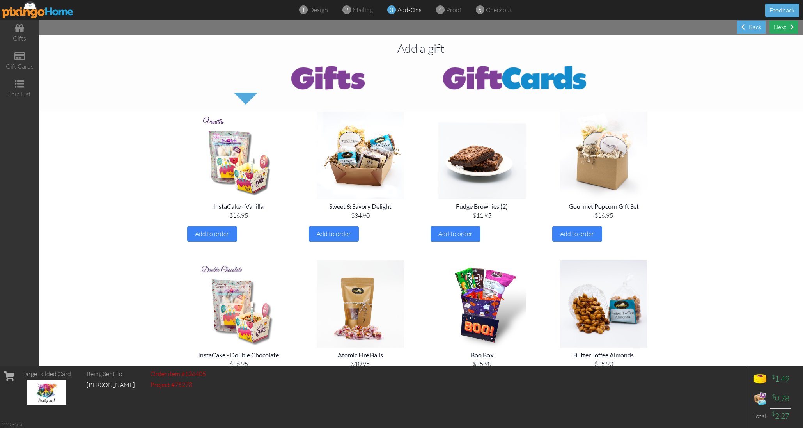
click at [780, 27] on div "Next" at bounding box center [784, 27] width 28 height 13
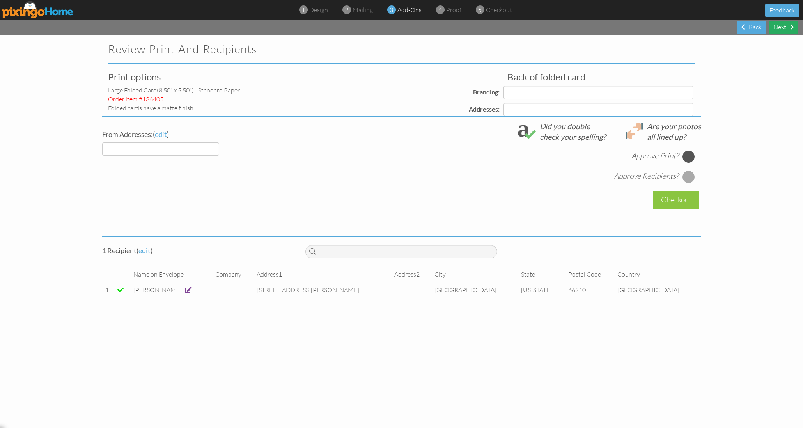
select select "object:12767"
select select "object:12770"
select select "object:12773"
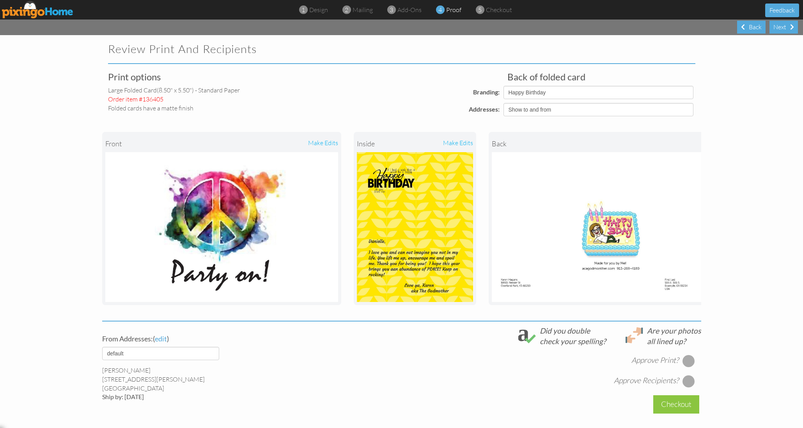
click at [460, 140] on div "make edits" at bounding box center [444, 143] width 58 height 17
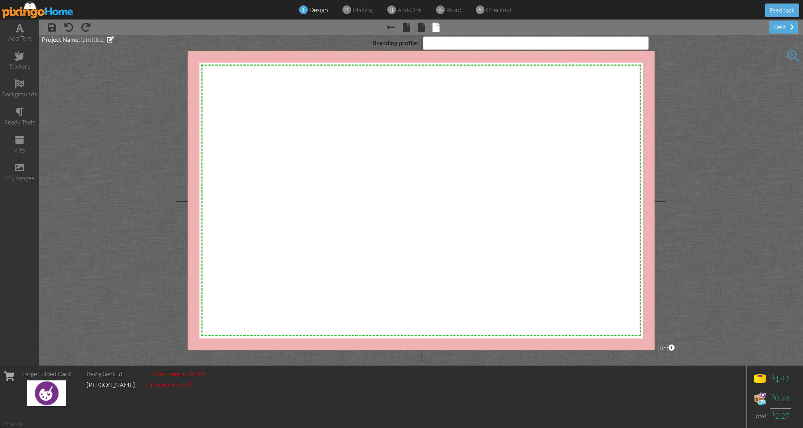
select select "object:12845"
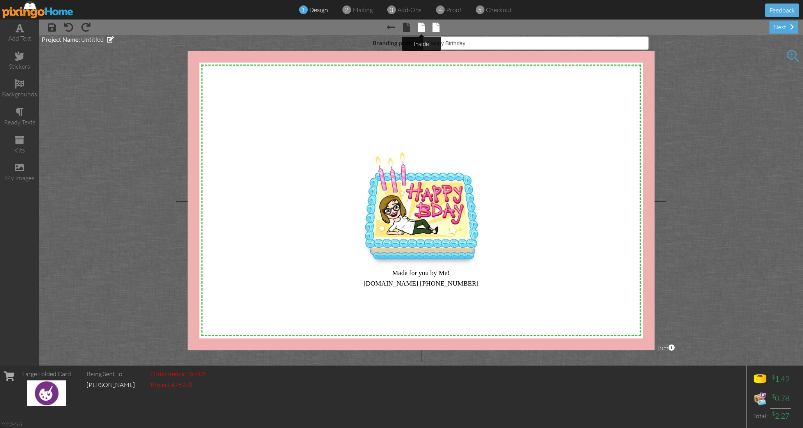
click at [421, 27] on span at bounding box center [421, 27] width 7 height 9
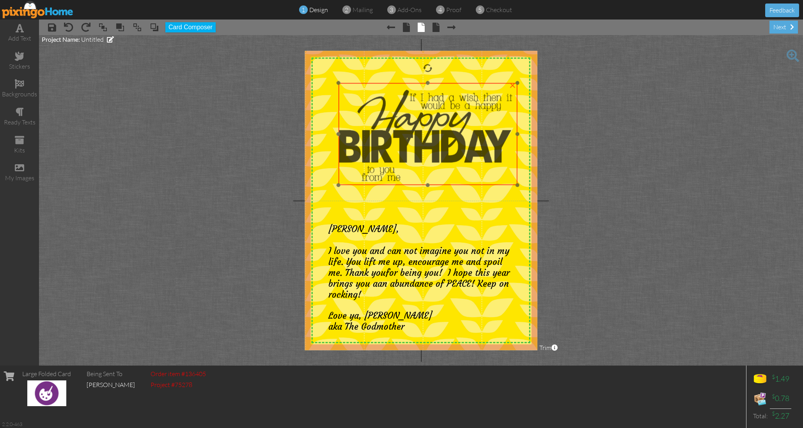
drag, startPoint x: 431, startPoint y: 136, endPoint x: 443, endPoint y: 140, distance: 13.0
click at [442, 140] on img at bounding box center [428, 134] width 179 height 102
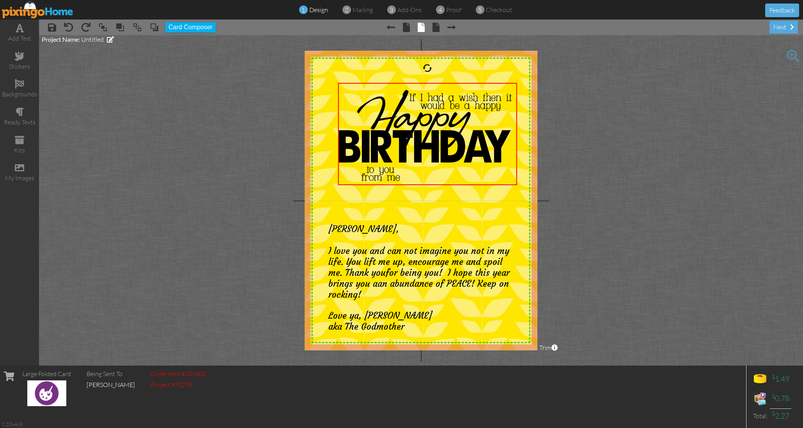
click at [610, 149] on project-studio-wrapper "X X X X X X X X X X X X X X X X X X X X X X X X X X X X X X X X X X X X X X X X…" at bounding box center [421, 200] width 764 height 330
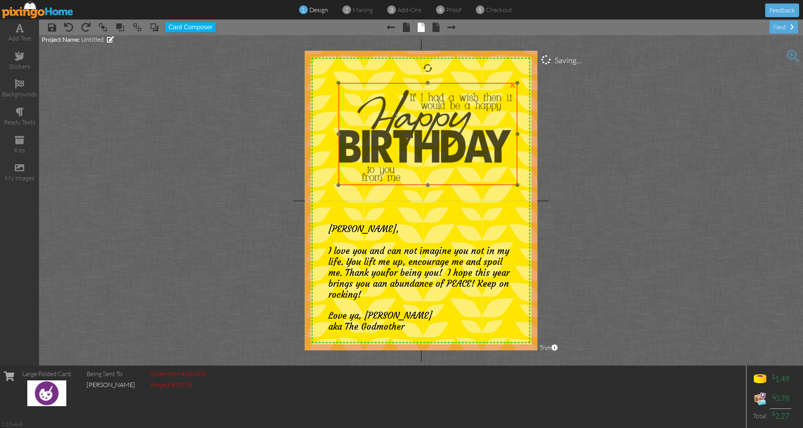
click at [462, 138] on img at bounding box center [428, 134] width 179 height 102
click at [460, 138] on img at bounding box center [425, 134] width 179 height 102
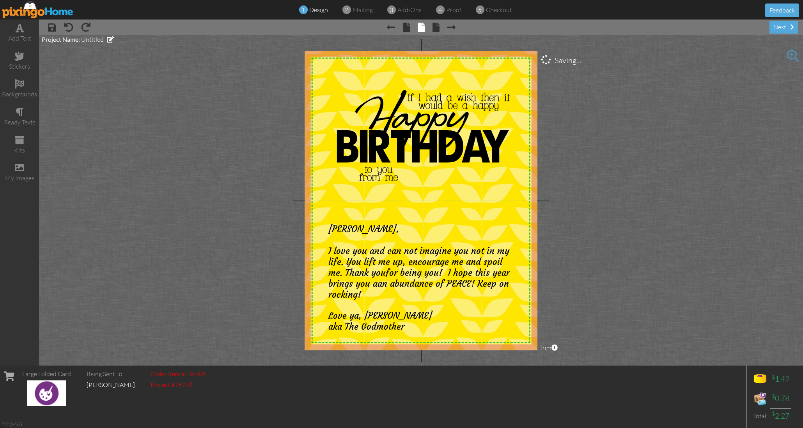
click at [578, 144] on project-studio-wrapper "X X X X X X X X X X X X X X X X X X X X X X X X X X X X X X X X X X X X X X X X…" at bounding box center [421, 200] width 764 height 330
click at [437, 30] on span at bounding box center [436, 27] width 7 height 9
click at [789, 28] on div "next" at bounding box center [784, 27] width 28 height 13
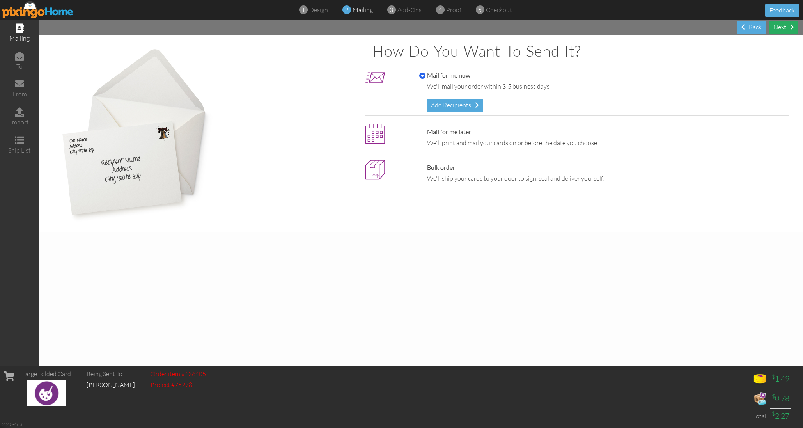
click at [789, 28] on div "Next" at bounding box center [784, 27] width 28 height 13
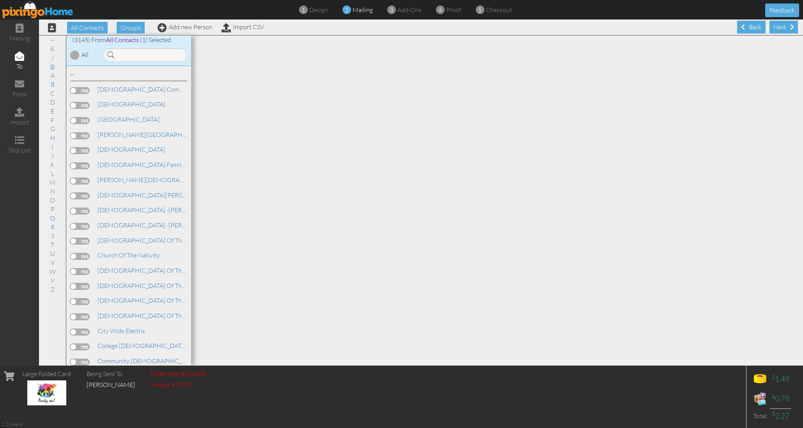
click at [789, 28] on div "Next" at bounding box center [784, 27] width 28 height 13
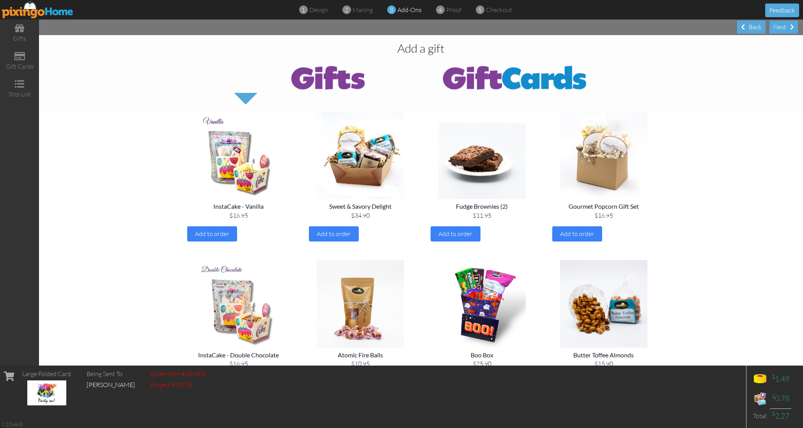
click at [789, 28] on div "Next" at bounding box center [784, 27] width 28 height 13
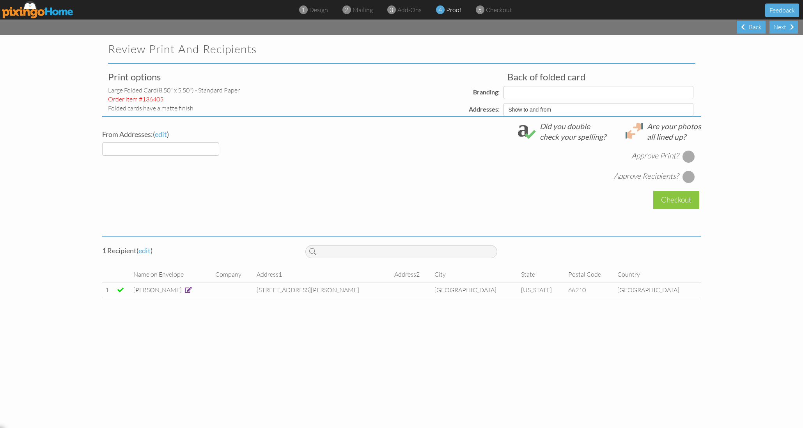
select select "object:19876"
select select "object:19872"
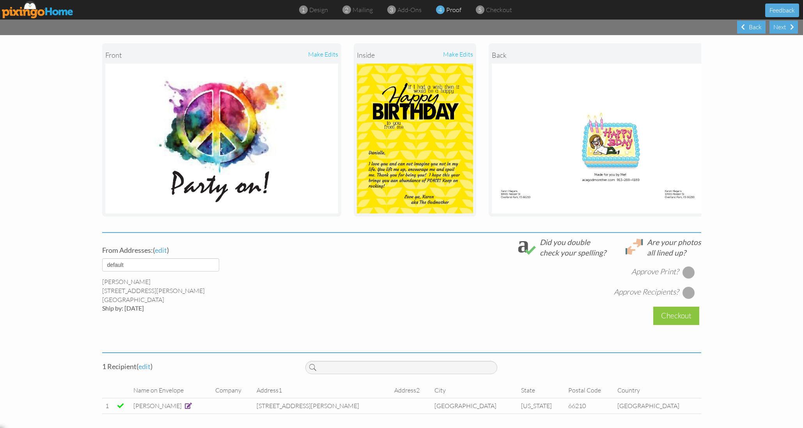
click at [691, 273] on div at bounding box center [689, 272] width 12 height 12
click at [689, 289] on div at bounding box center [689, 292] width 12 height 12
click at [671, 311] on div "Checkout" at bounding box center [677, 316] width 46 height 18
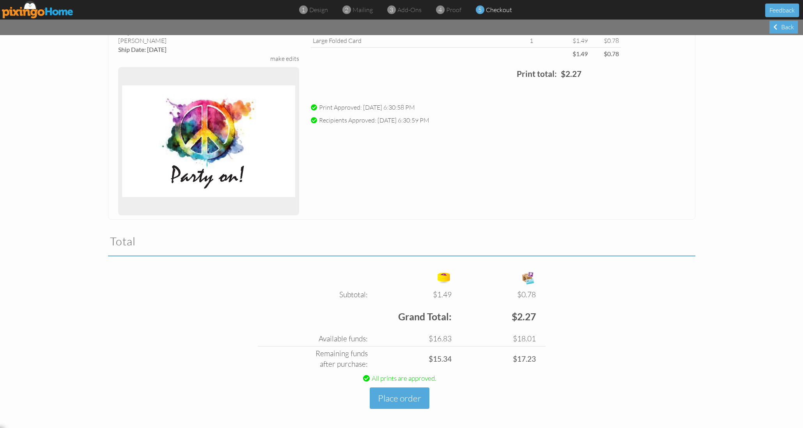
scroll to position [64, 0]
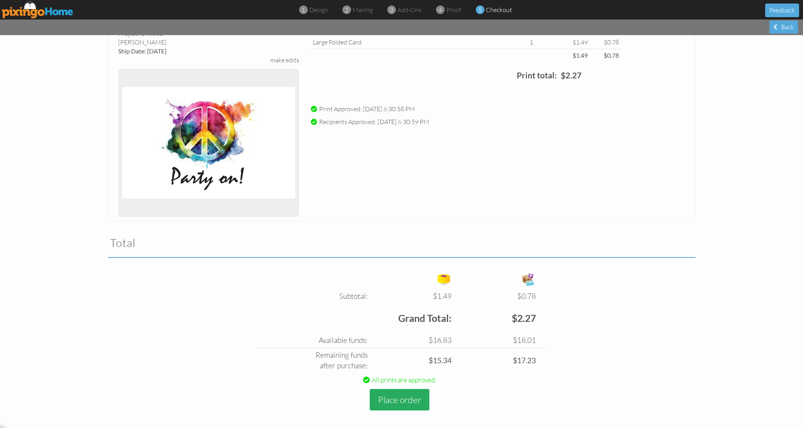
click at [408, 402] on button "Place order" at bounding box center [400, 399] width 60 height 21
